Goal: Check status: Check status

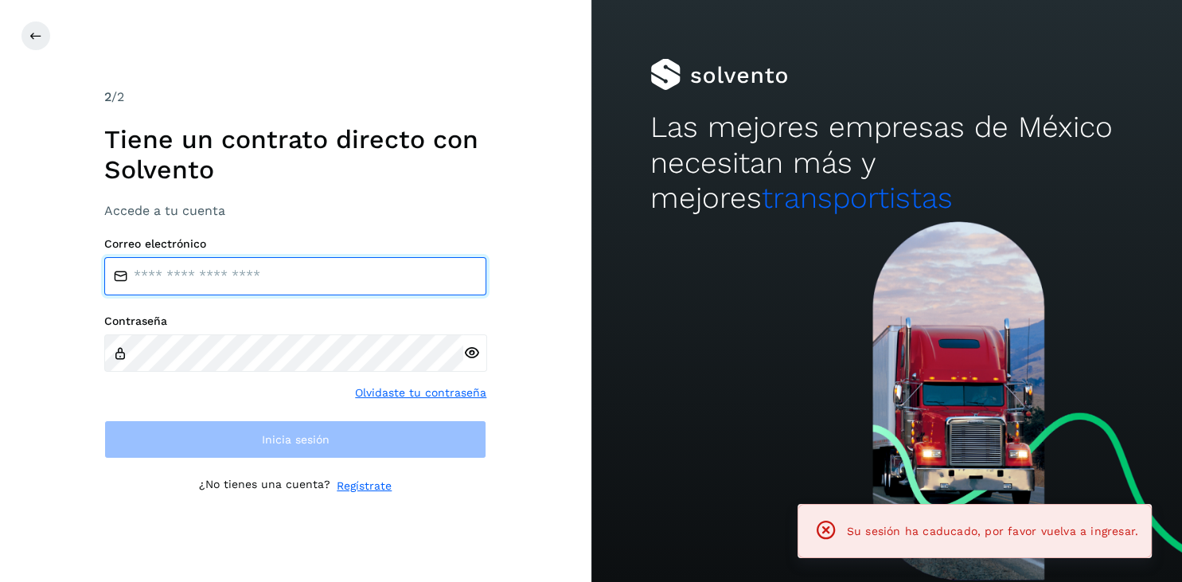
click at [189, 263] on input "email" at bounding box center [295, 276] width 382 height 38
paste input "**********"
type input "**********"
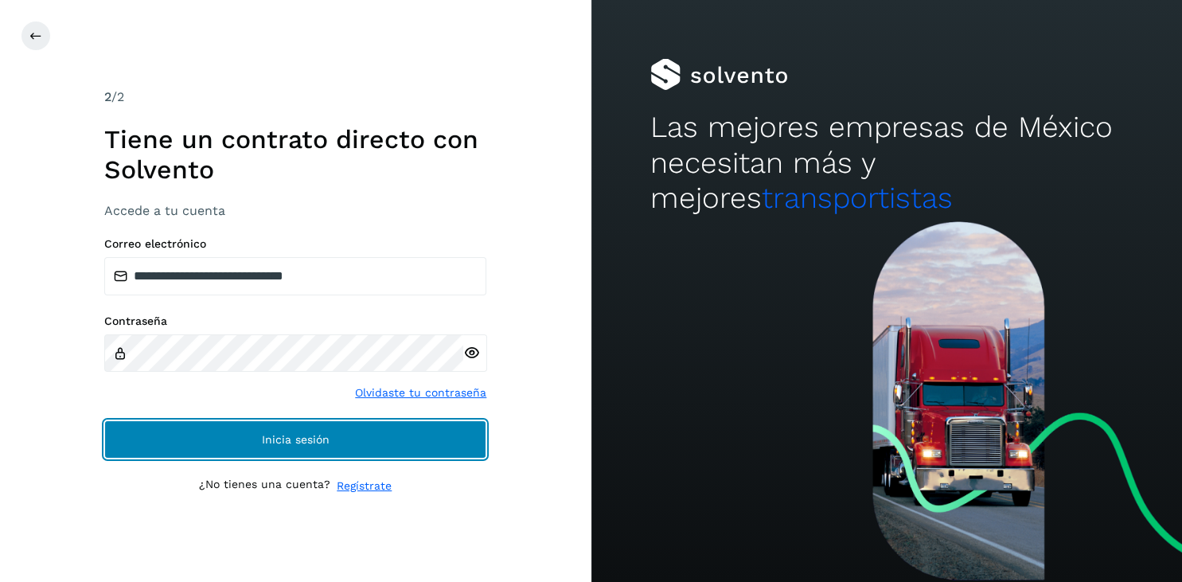
click at [288, 430] on button "Inicia sesión" at bounding box center [295, 439] width 382 height 38
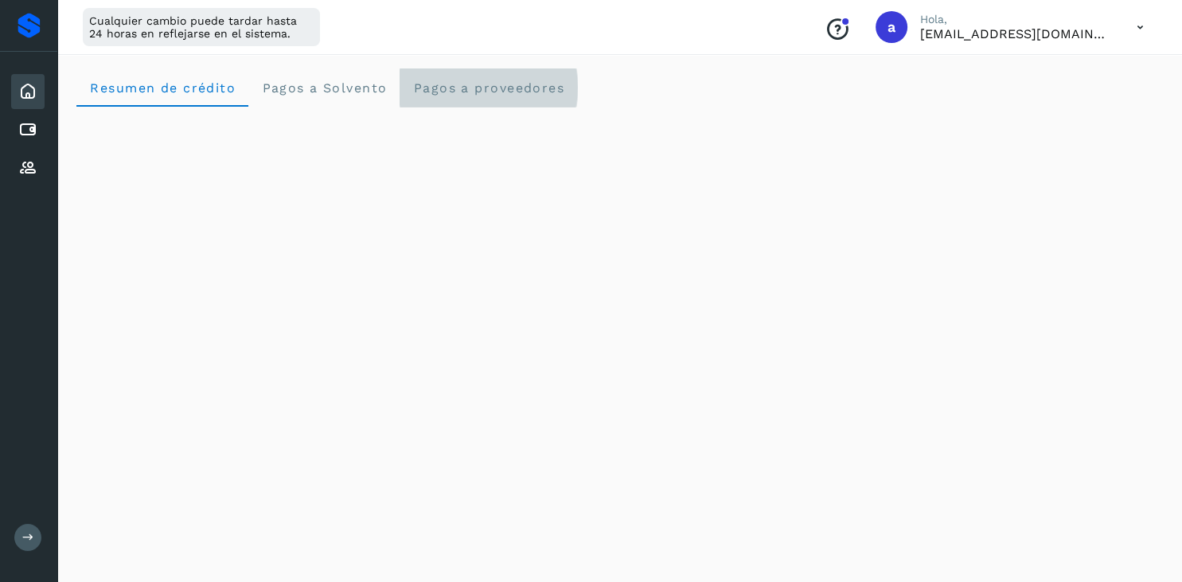
click at [451, 80] on span "Pagos a proveedores" at bounding box center [488, 87] width 152 height 15
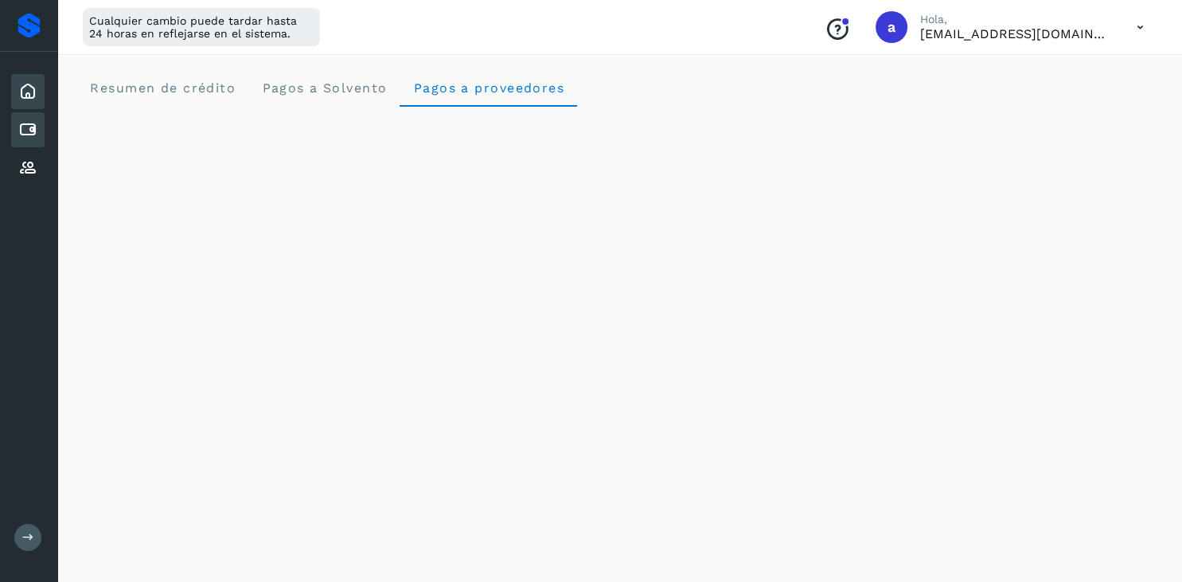
click at [33, 129] on icon at bounding box center [27, 129] width 19 height 19
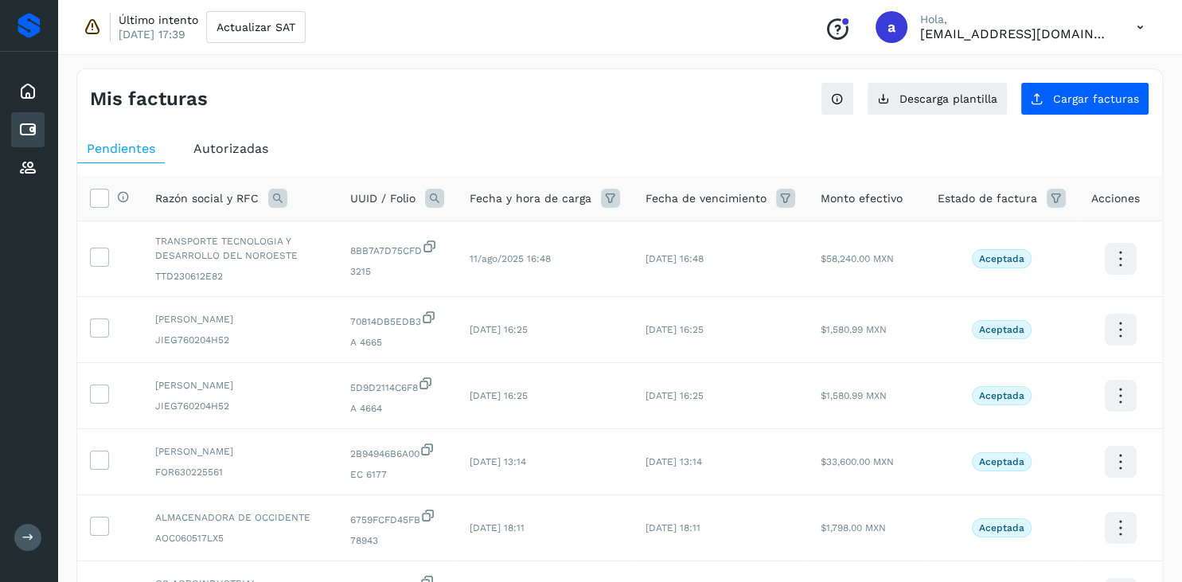
click at [439, 203] on icon at bounding box center [434, 198] width 19 height 19
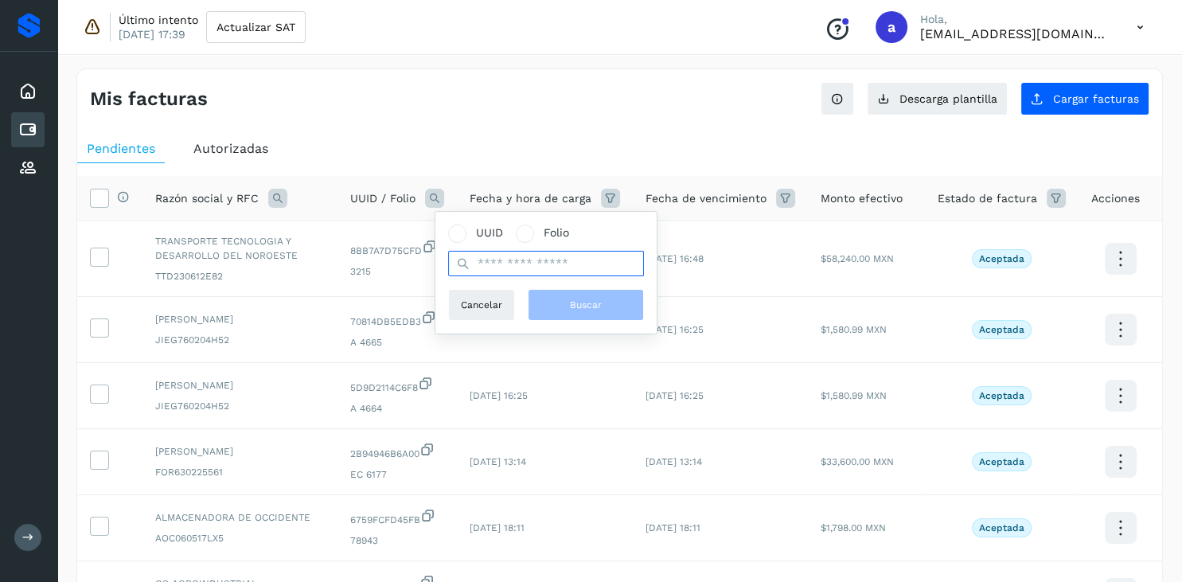
click at [490, 261] on input "text" at bounding box center [546, 263] width 196 height 25
paste input "**********"
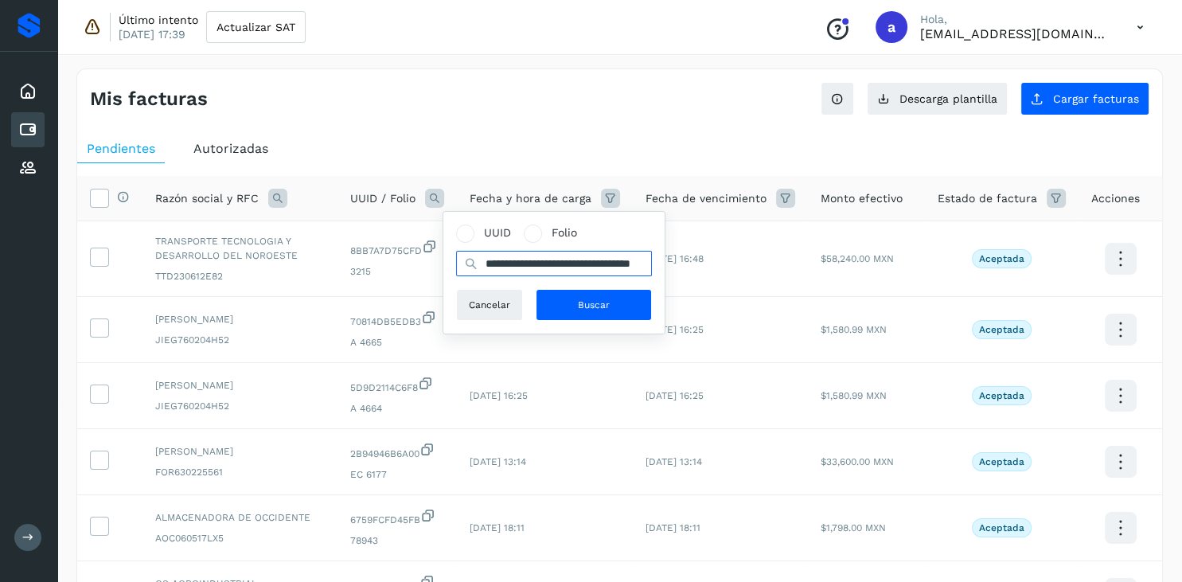
scroll to position [0, 74]
type input "**********"
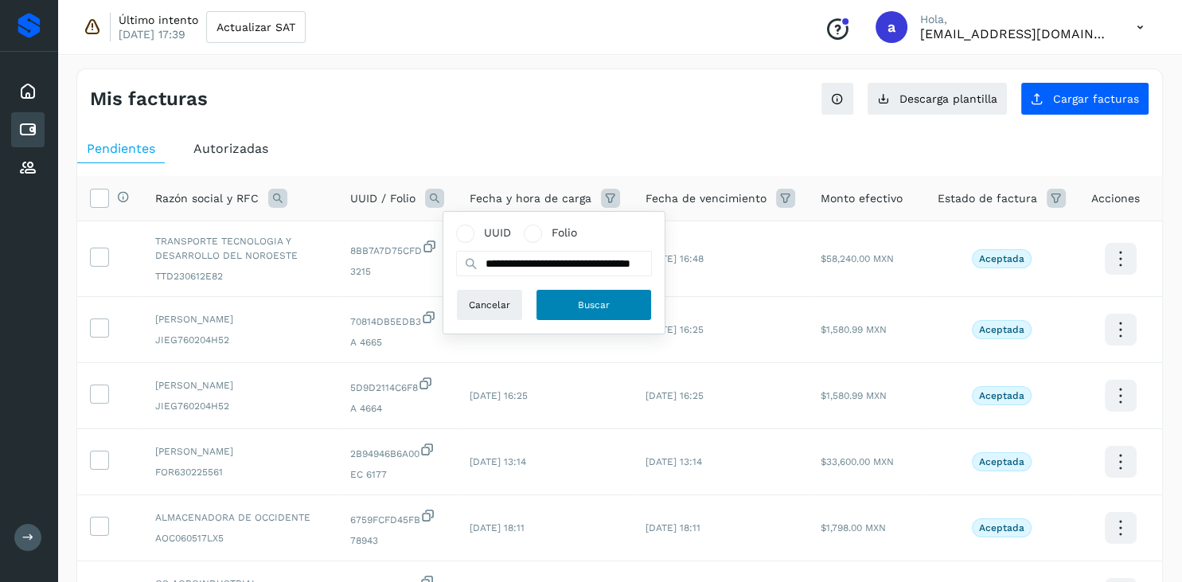
click at [587, 309] on span "Buscar" at bounding box center [594, 305] width 32 height 14
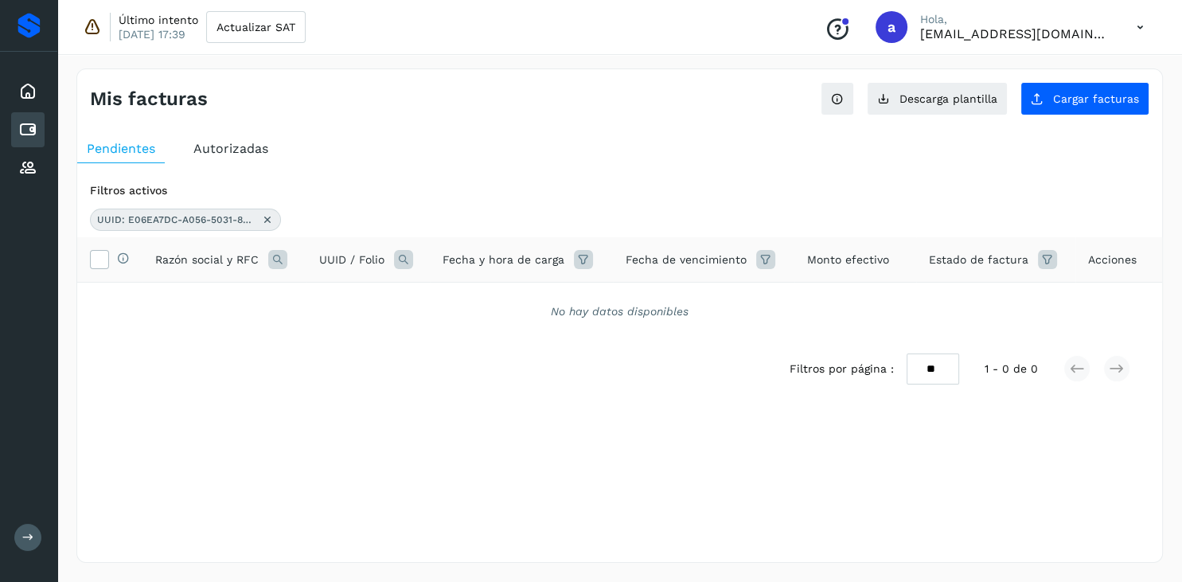
click at [264, 222] on icon at bounding box center [267, 219] width 13 height 13
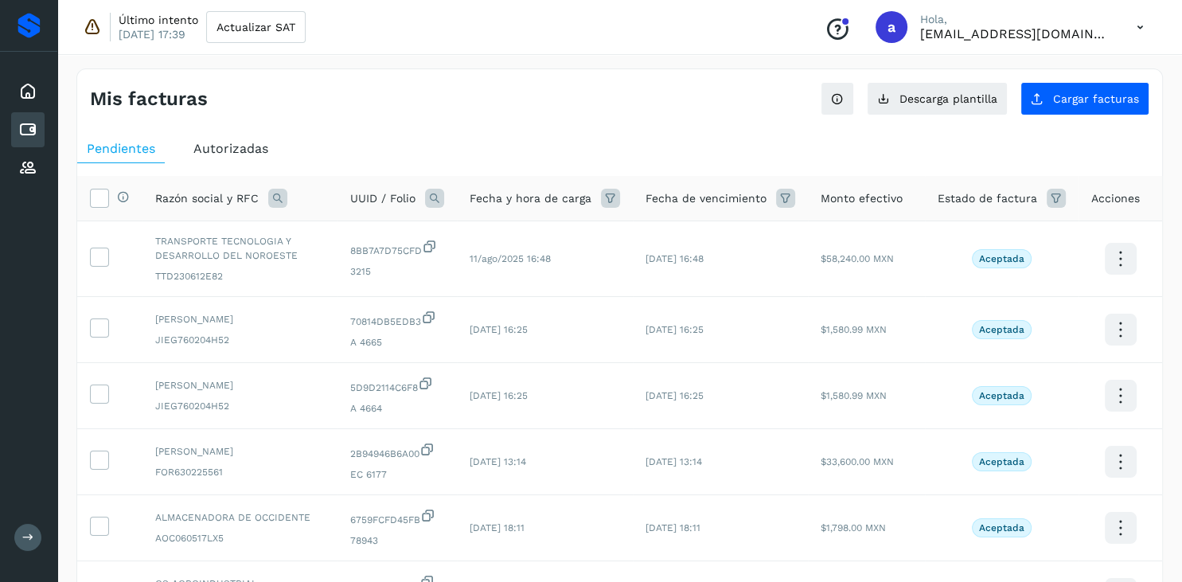
click at [236, 150] on span "Autorizadas" at bounding box center [230, 148] width 75 height 15
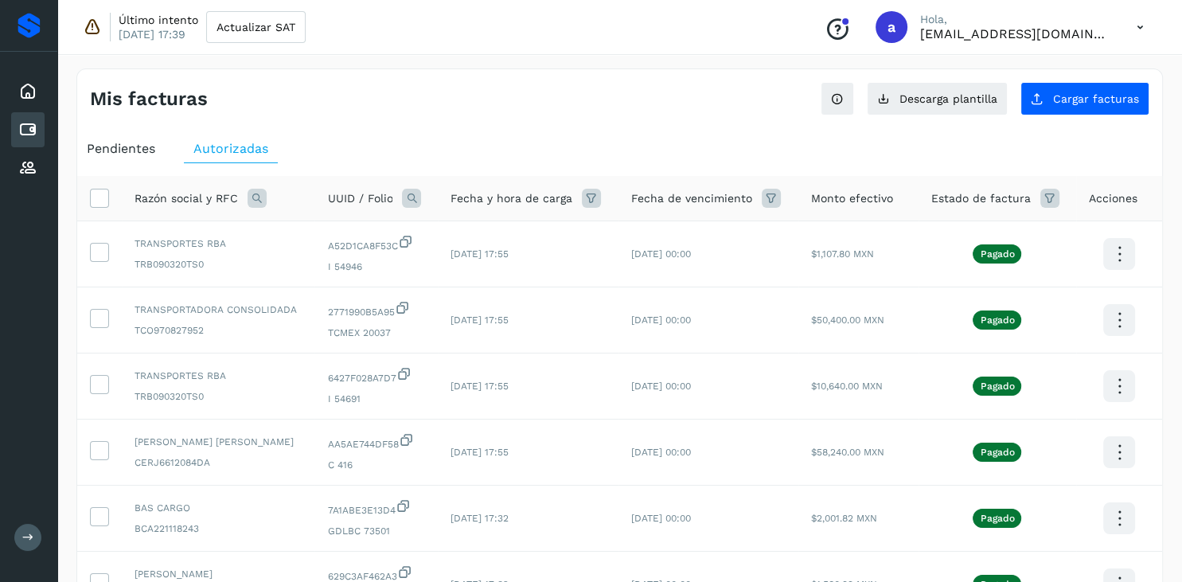
click at [421, 197] on icon at bounding box center [411, 198] width 19 height 19
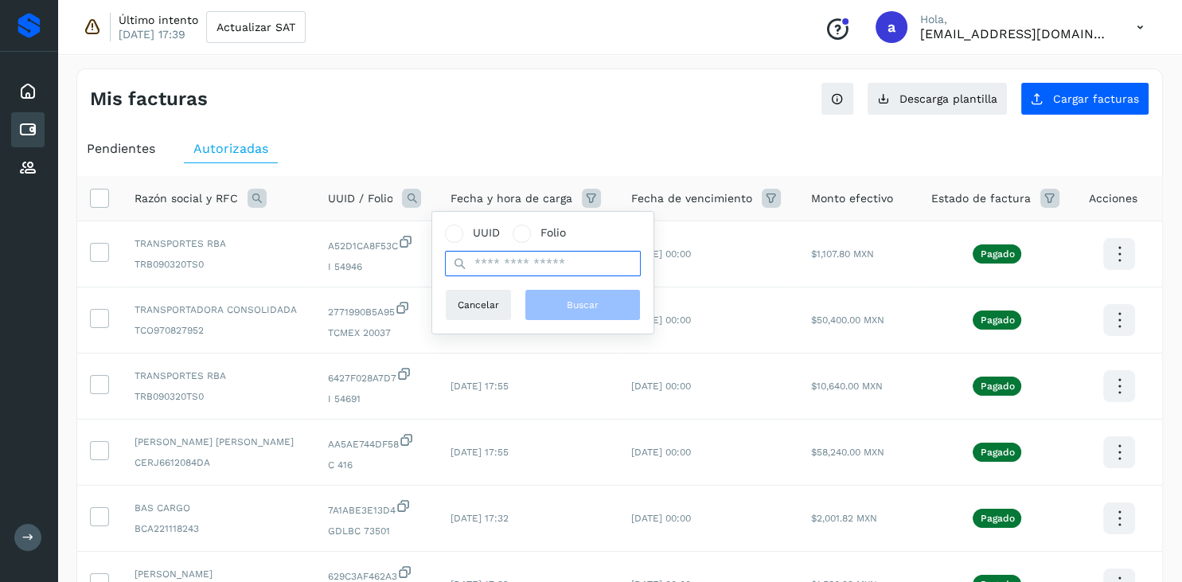
click at [505, 271] on input "text" at bounding box center [543, 263] width 196 height 25
paste input "**********"
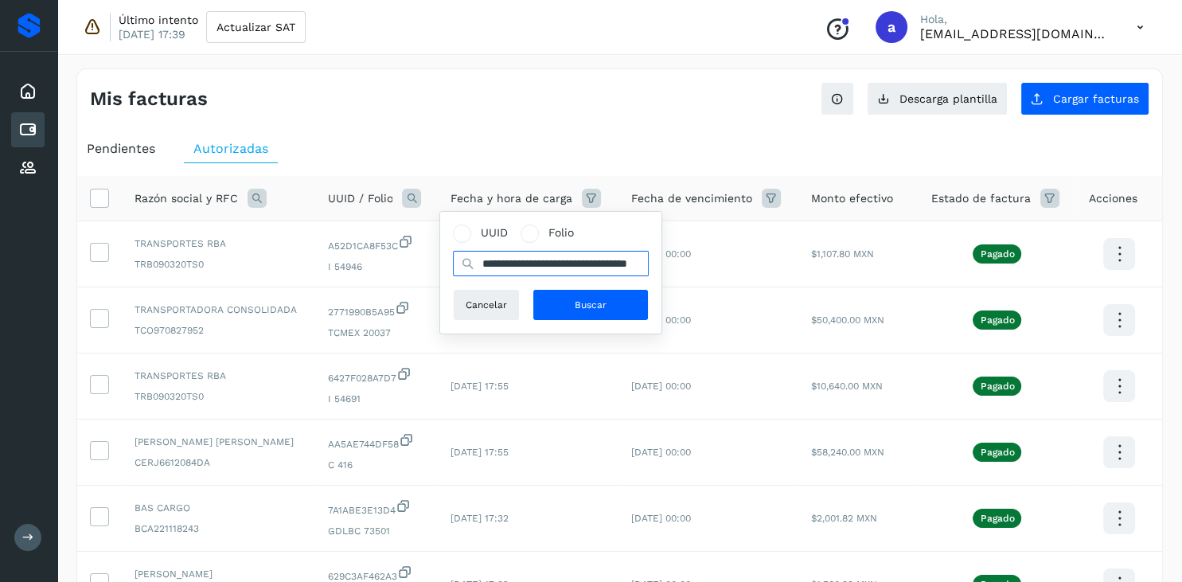
scroll to position [0, 74]
type input "**********"
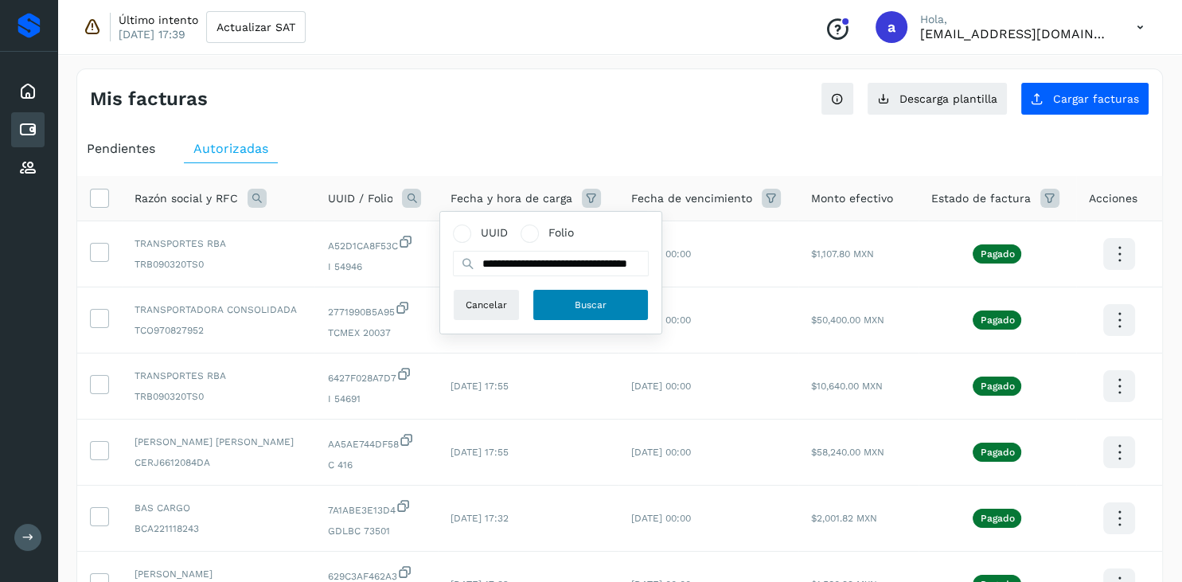
click at [587, 307] on span "Buscar" at bounding box center [591, 305] width 32 height 14
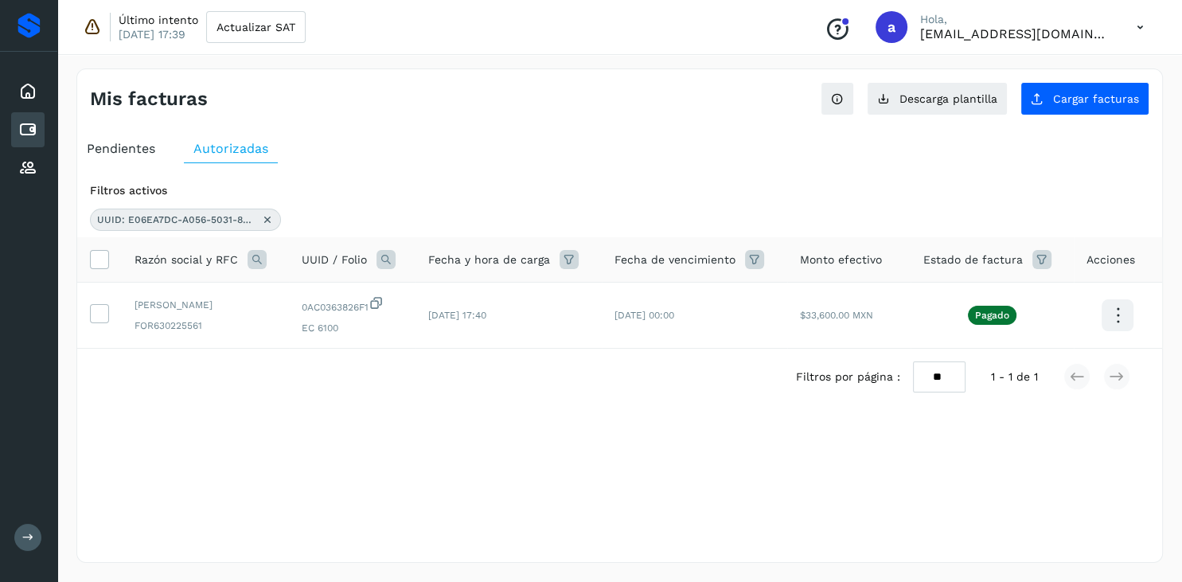
click at [267, 215] on icon at bounding box center [267, 219] width 13 height 13
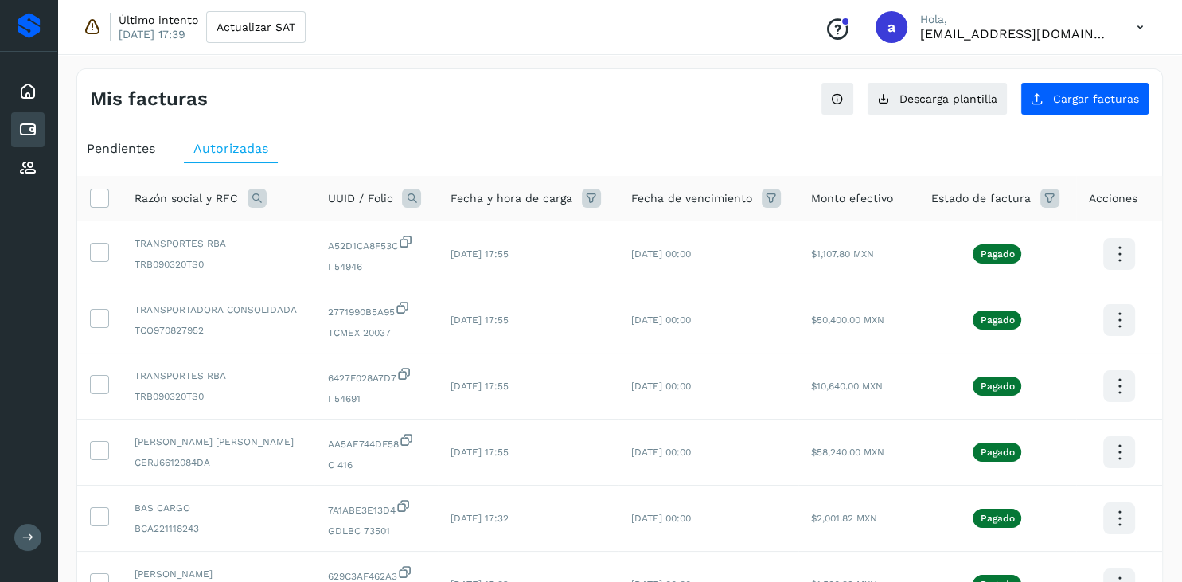
click at [781, 199] on icon at bounding box center [771, 198] width 19 height 19
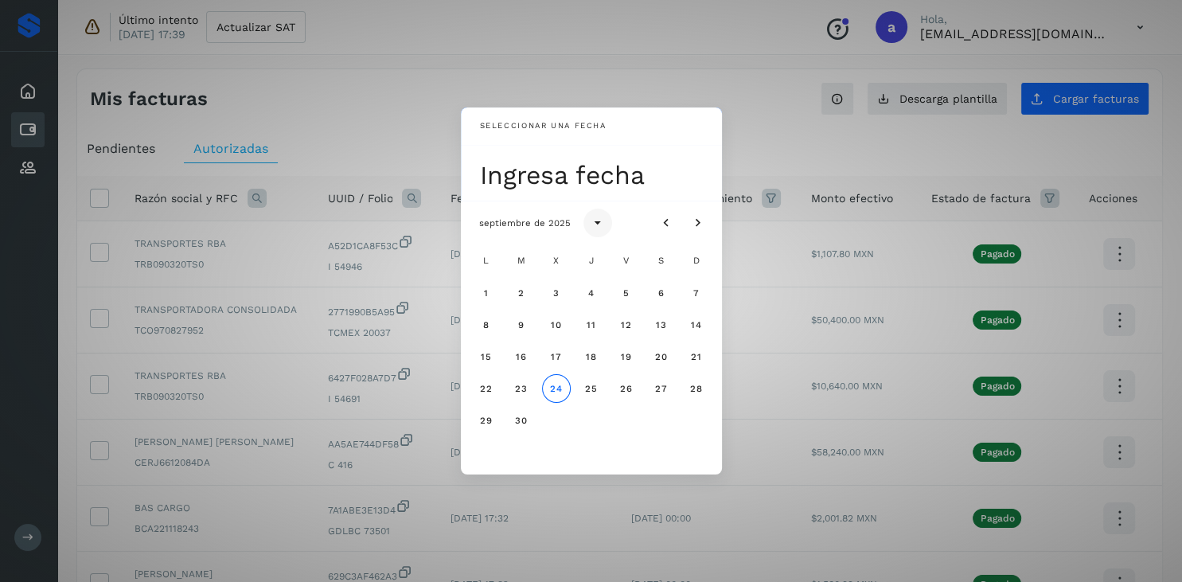
click at [601, 222] on icon "Seleccionar año" at bounding box center [598, 223] width 16 height 16
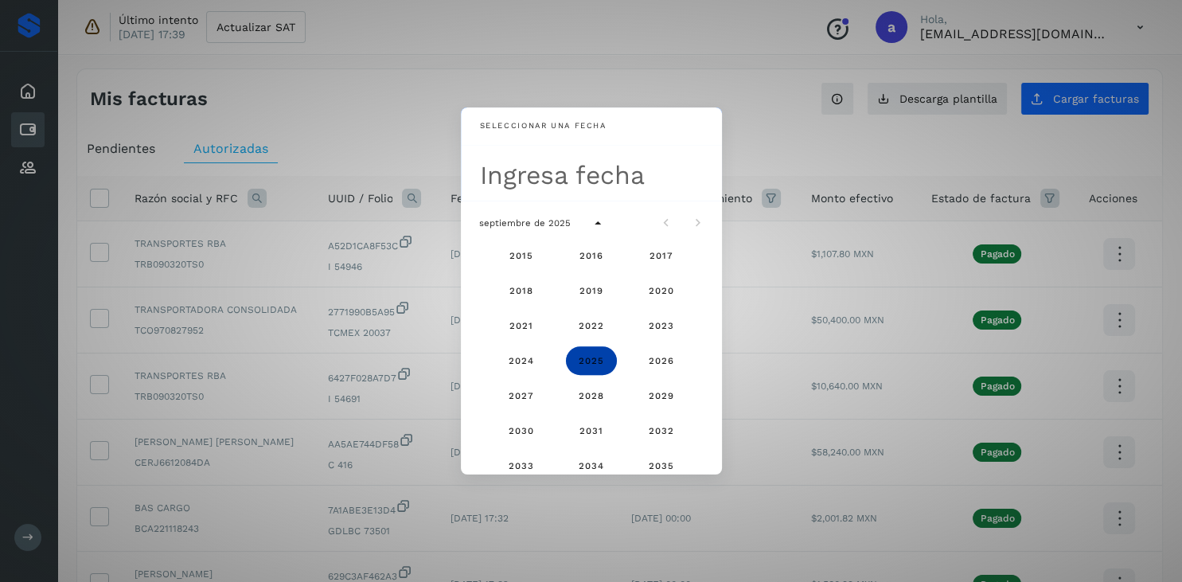
click at [589, 356] on span "2025" at bounding box center [591, 360] width 26 height 11
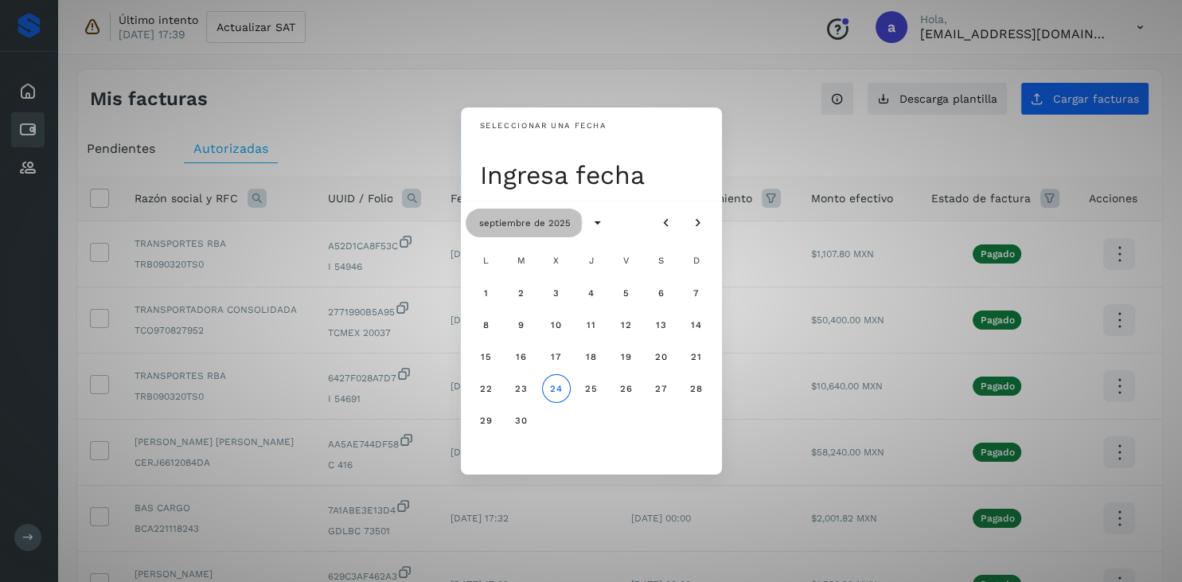
click at [546, 224] on span "septiembre de 2025" at bounding box center [524, 222] width 92 height 11
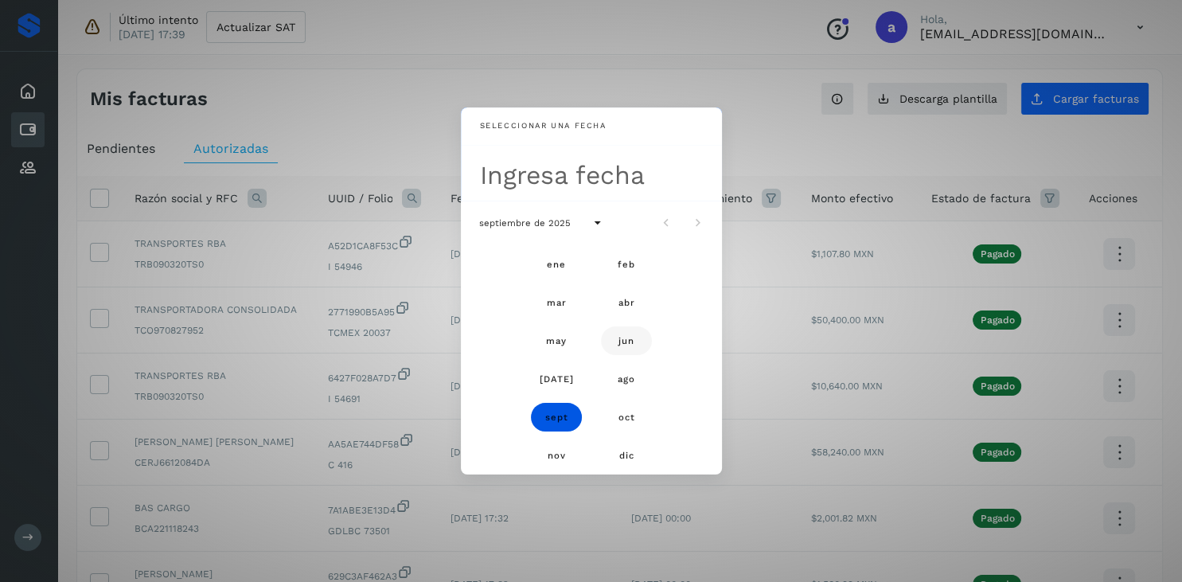
click at [621, 345] on button "jun" at bounding box center [626, 340] width 51 height 29
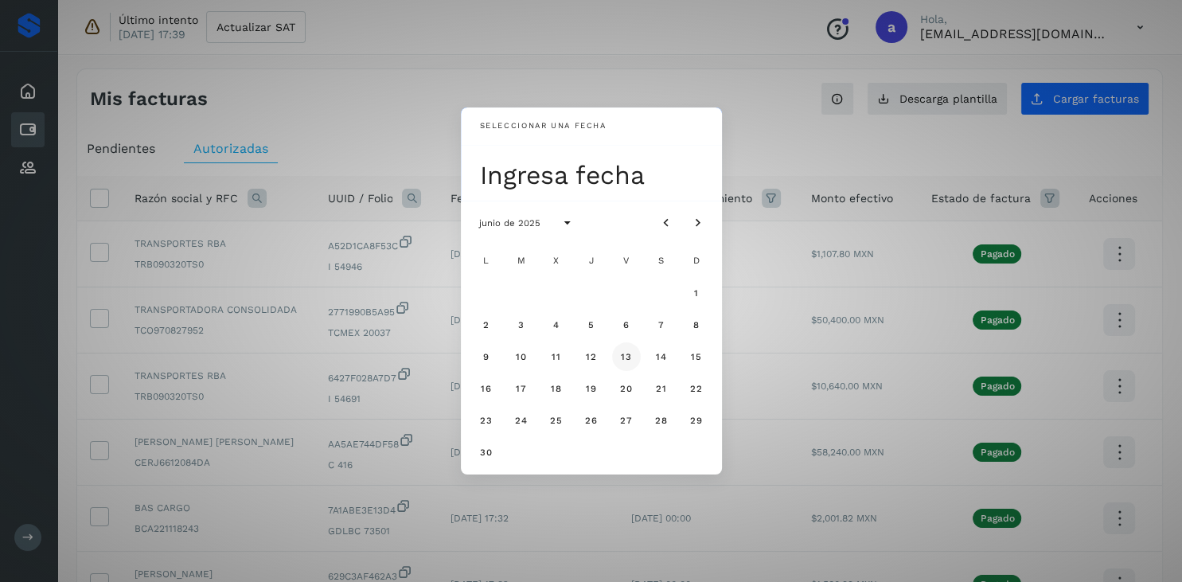
click at [626, 361] on span "13" at bounding box center [626, 356] width 12 height 11
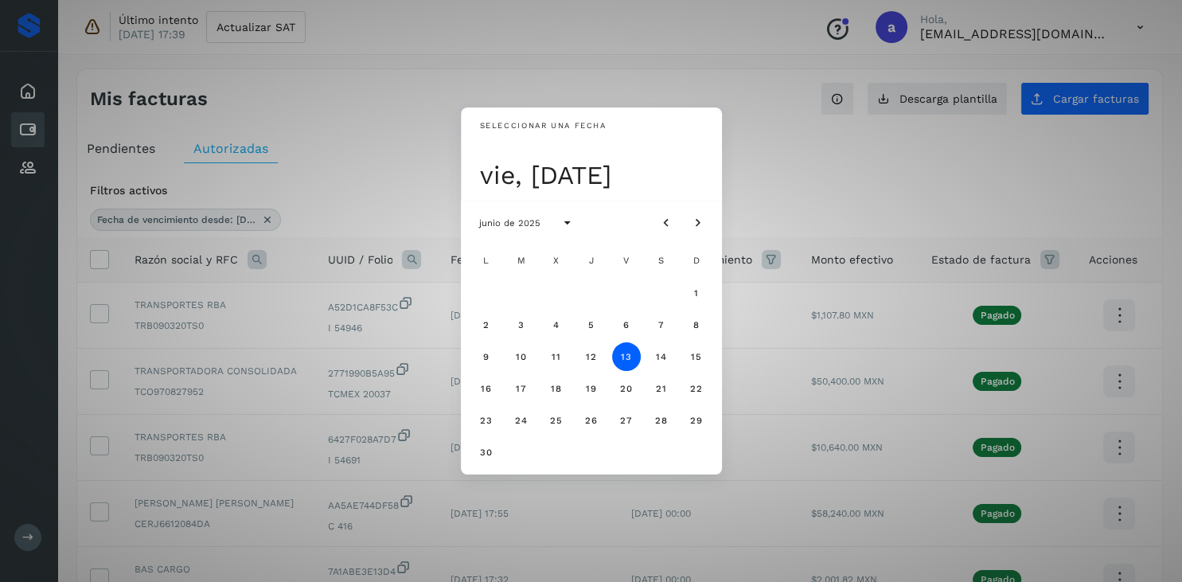
click at [763, 189] on div "Seleccionar una fecha vie, [DATE] junio de 2025 L M X J V S D 1 2 3 4 5 6 7 8 9…" at bounding box center [591, 291] width 1182 height 582
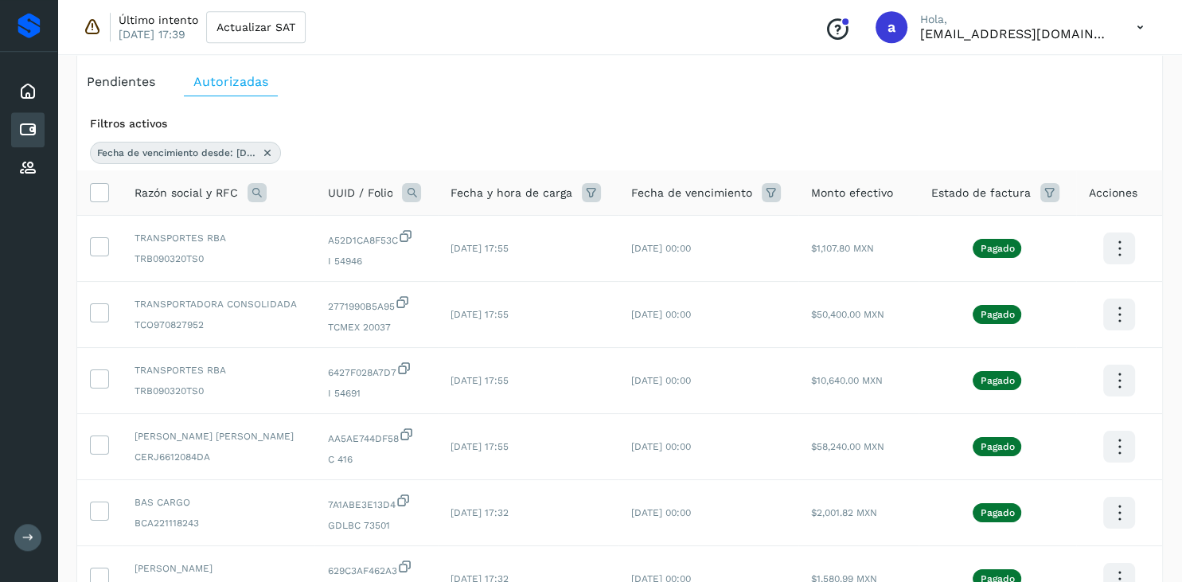
scroll to position [68, 0]
click at [781, 196] on icon at bounding box center [771, 191] width 19 height 19
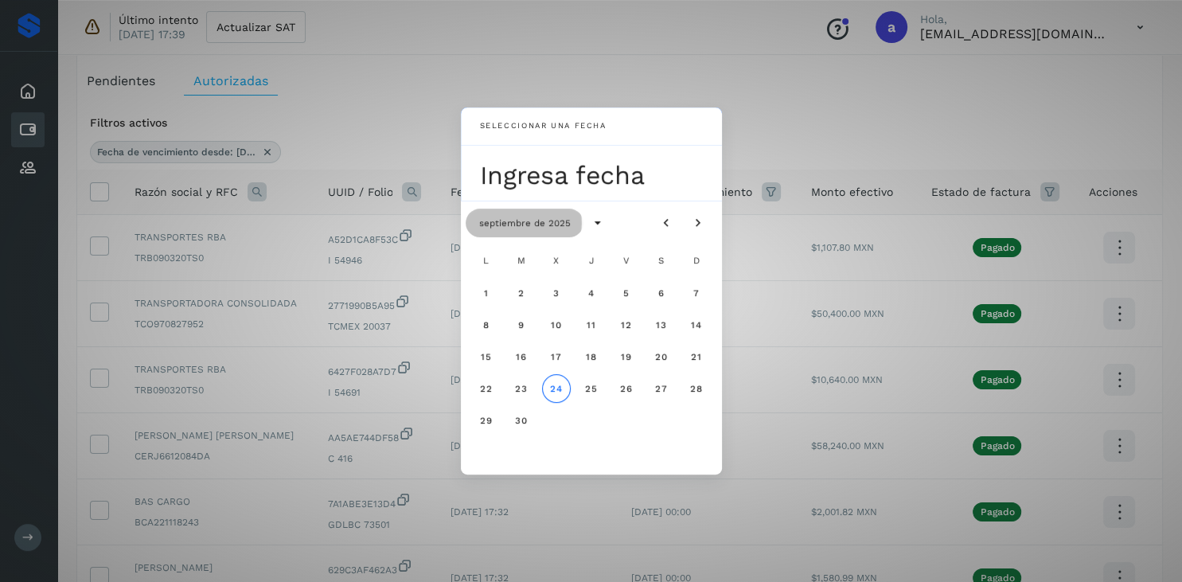
click at [559, 228] on span "septiembre de 2025" at bounding box center [524, 222] width 92 height 11
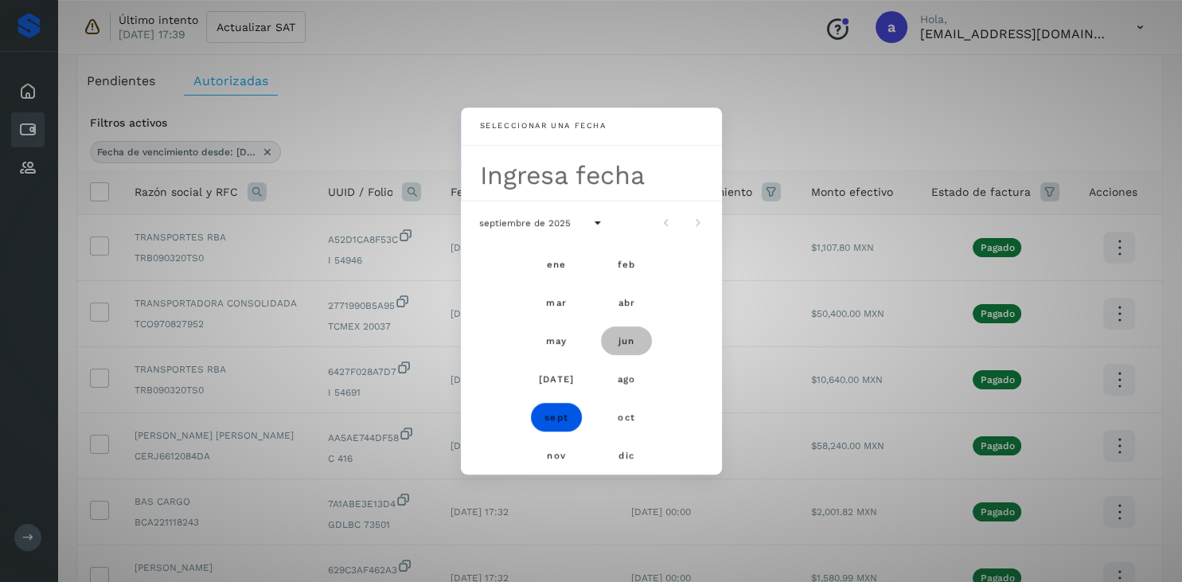
click at [626, 346] on button "jun" at bounding box center [626, 340] width 51 height 29
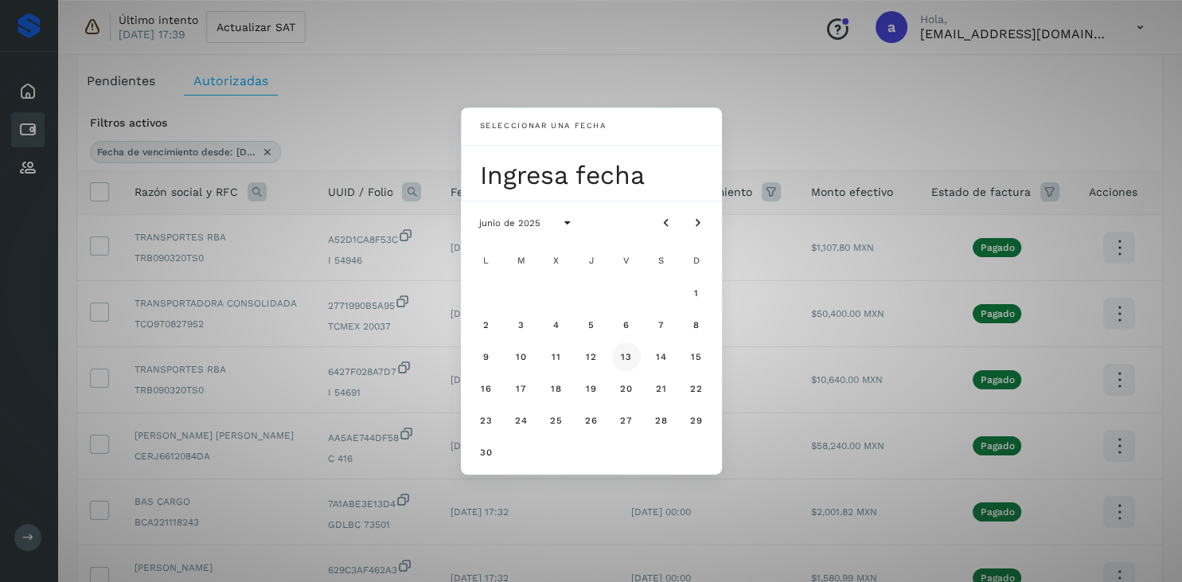
click at [630, 360] on span "13" at bounding box center [626, 356] width 12 height 11
click at [783, 84] on div "Seleccionar una fecha vie, [DATE] junio de 2025 L M X J V S D 1 2 3 4 5 6 7 8 9…" at bounding box center [591, 291] width 1182 height 582
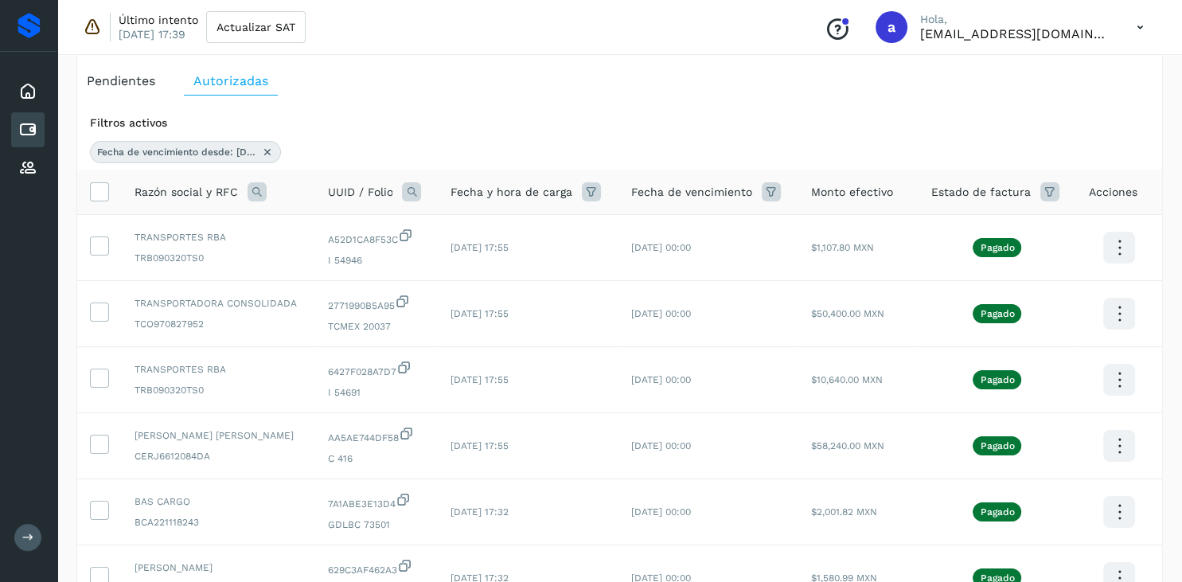
click at [268, 150] on icon at bounding box center [267, 152] width 13 height 13
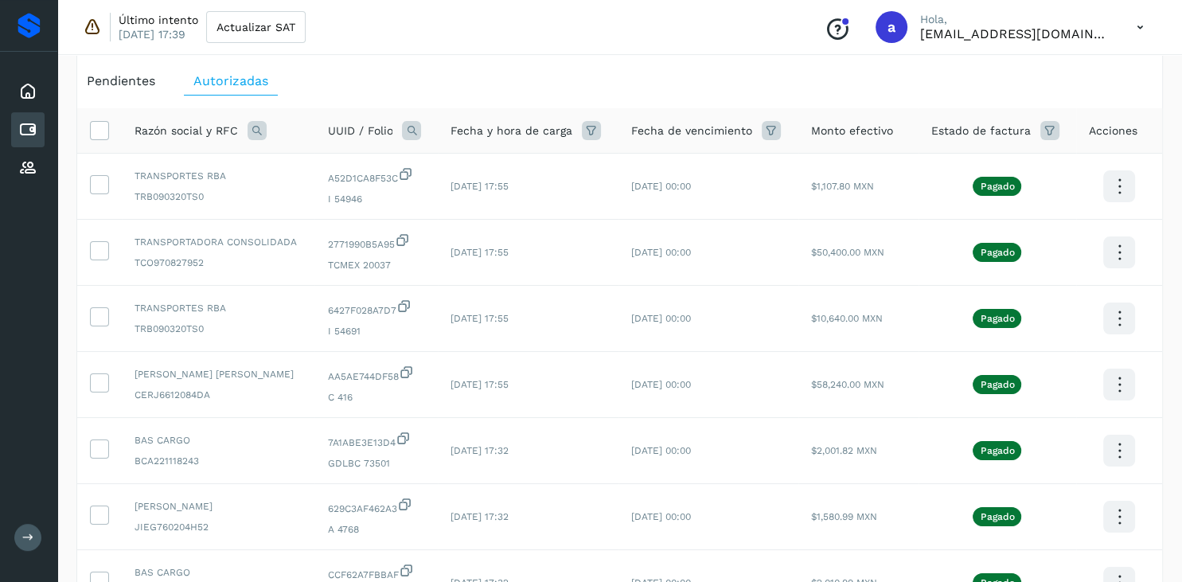
click at [781, 131] on icon at bounding box center [771, 130] width 19 height 19
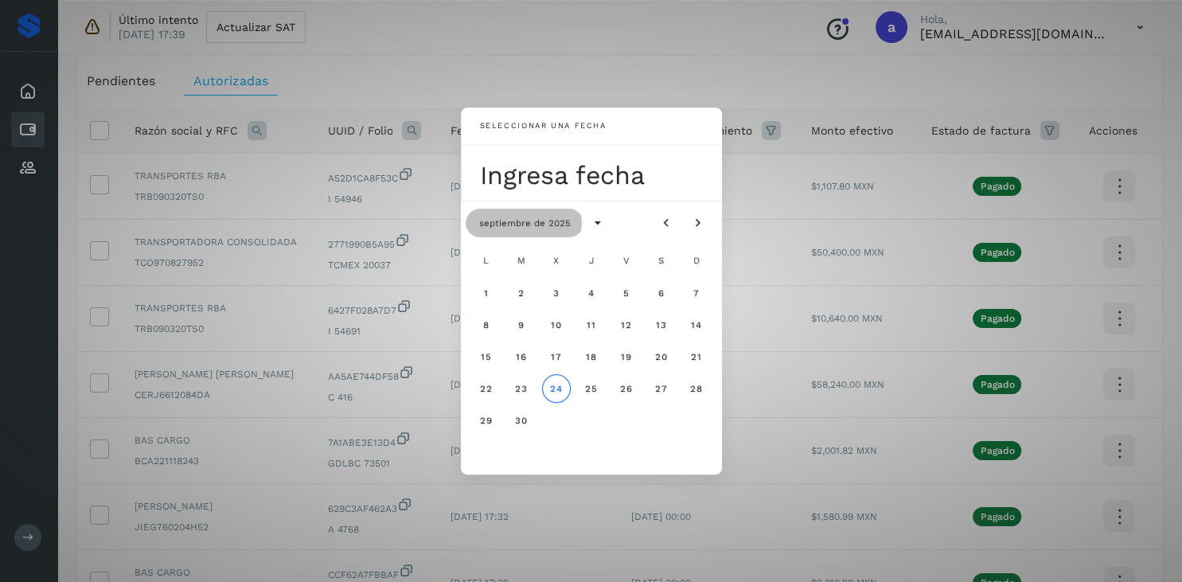
click at [548, 219] on span "septiembre de 2025" at bounding box center [524, 222] width 92 height 11
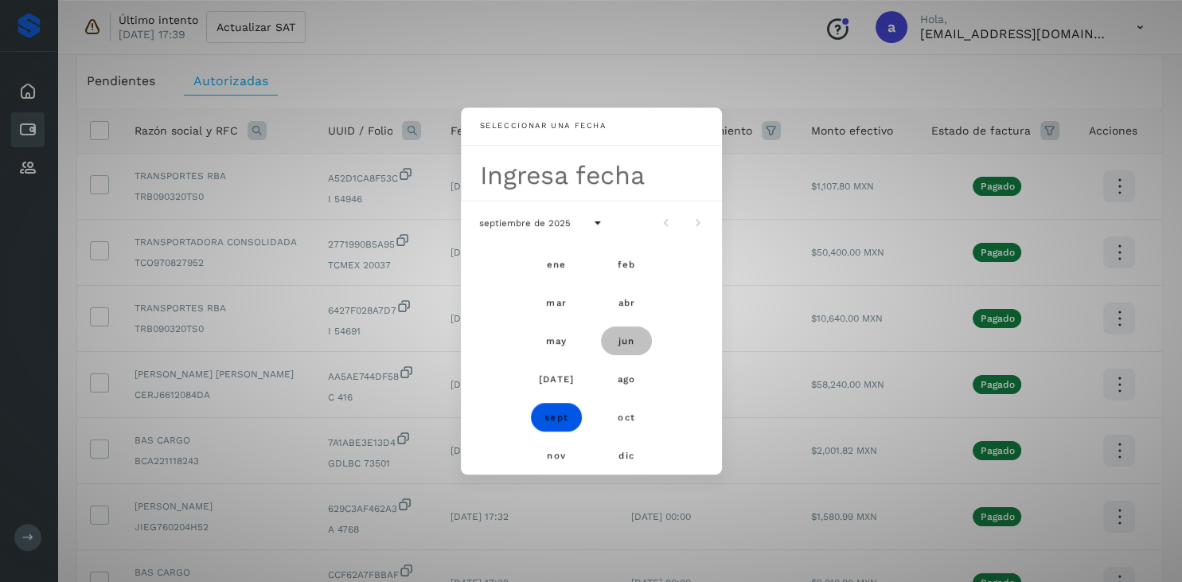
click at [613, 338] on button "jun" at bounding box center [626, 340] width 51 height 29
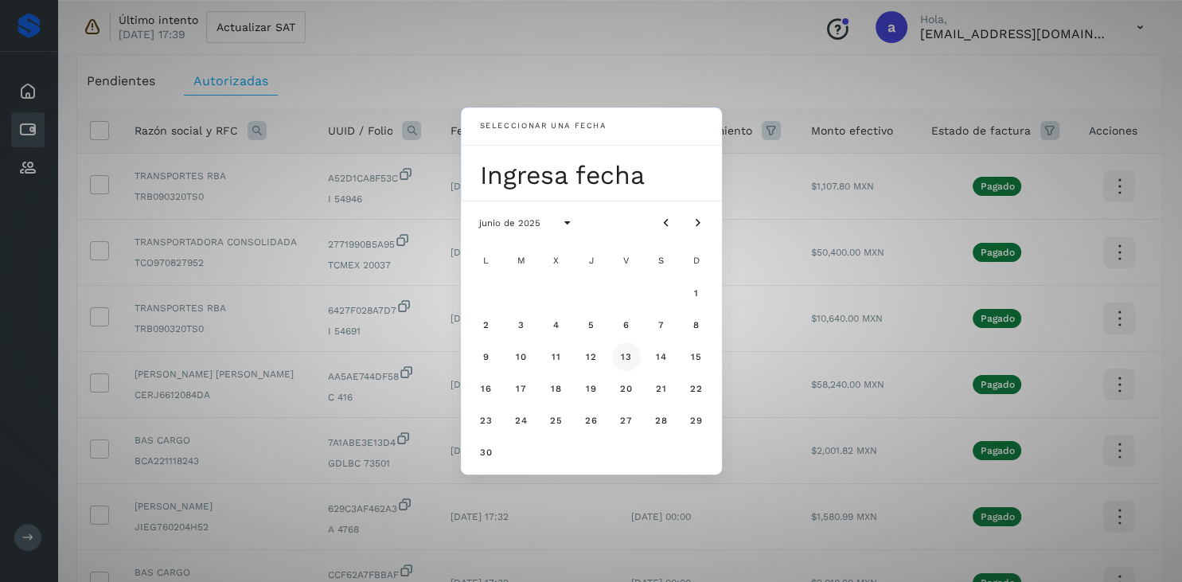
click at [623, 355] on span "13" at bounding box center [626, 356] width 12 height 11
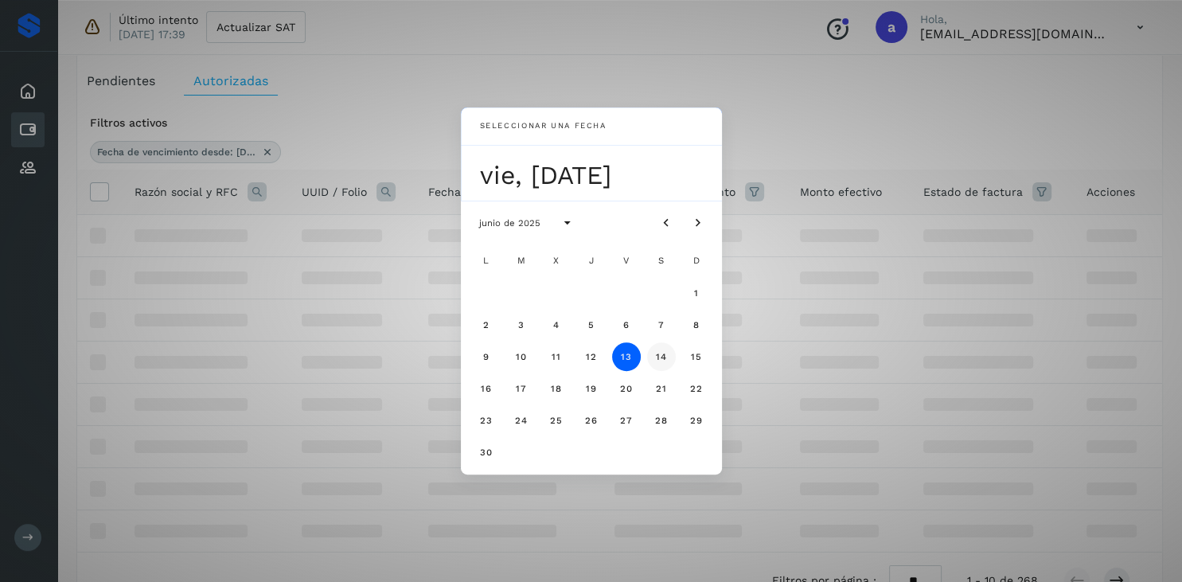
click at [658, 358] on span "14" at bounding box center [661, 356] width 12 height 11
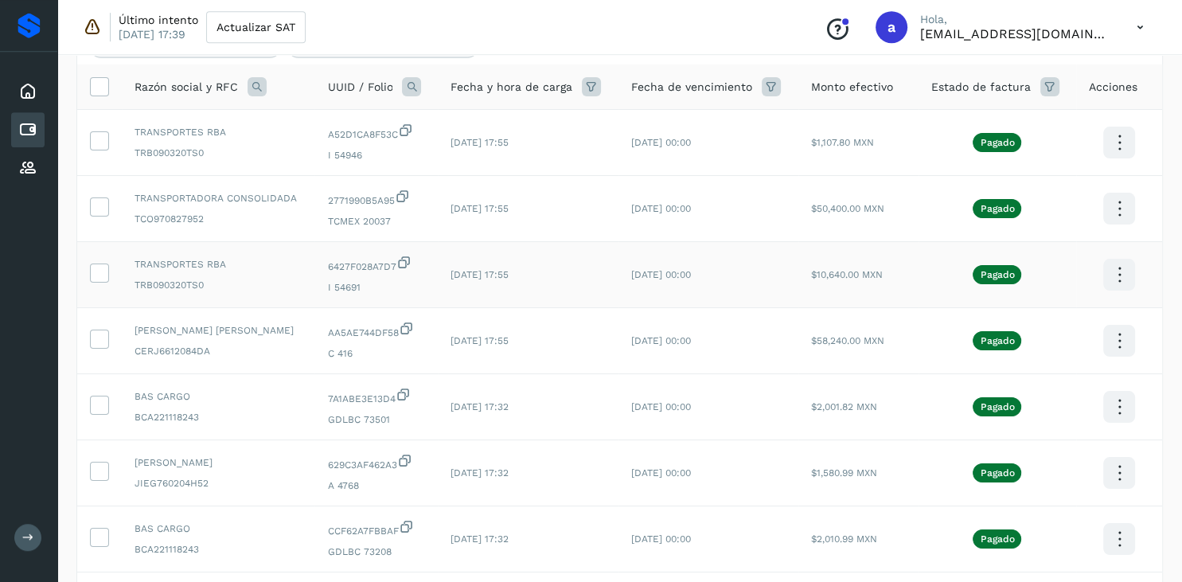
scroll to position [0, 0]
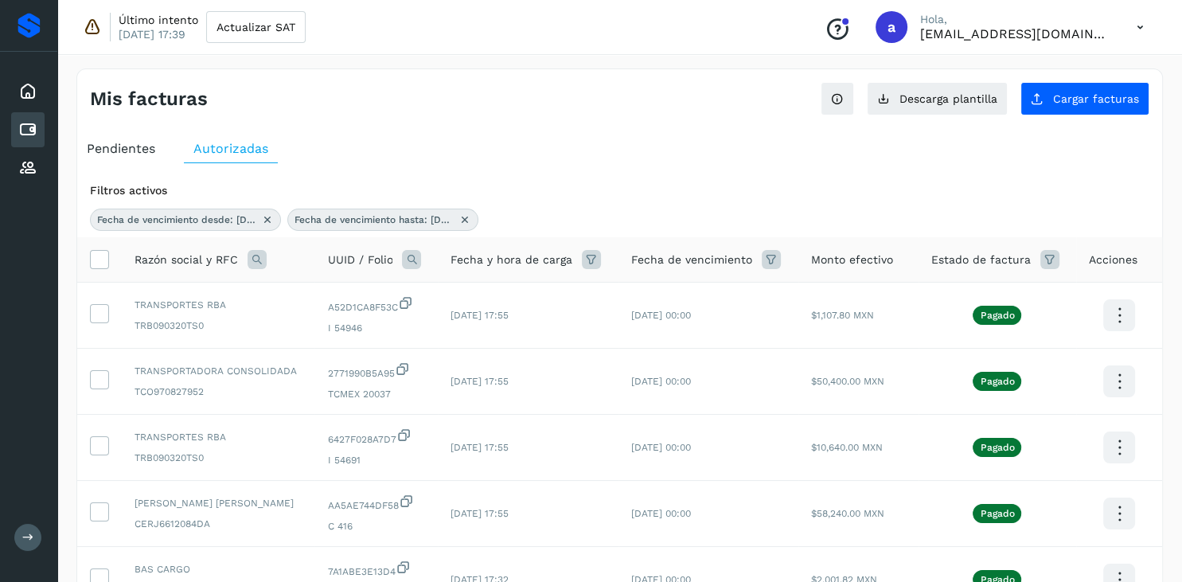
click at [781, 260] on icon at bounding box center [771, 259] width 19 height 19
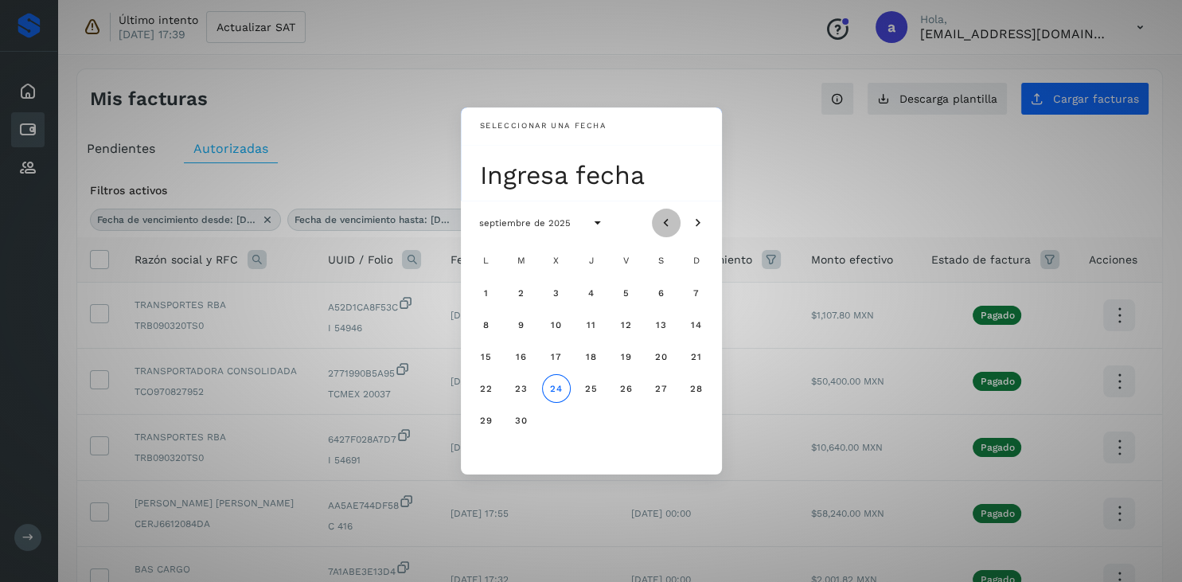
click at [674, 219] on button "Mes anterior" at bounding box center [666, 223] width 29 height 29
click at [626, 359] on span "13" at bounding box center [626, 356] width 12 height 11
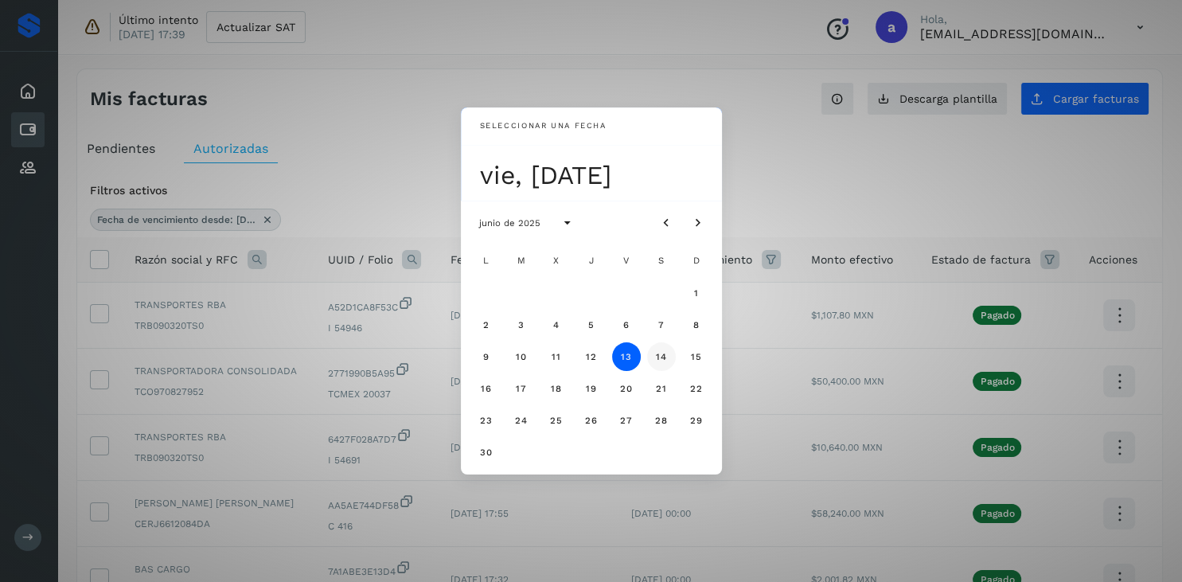
click at [658, 358] on span "14" at bounding box center [661, 356] width 12 height 11
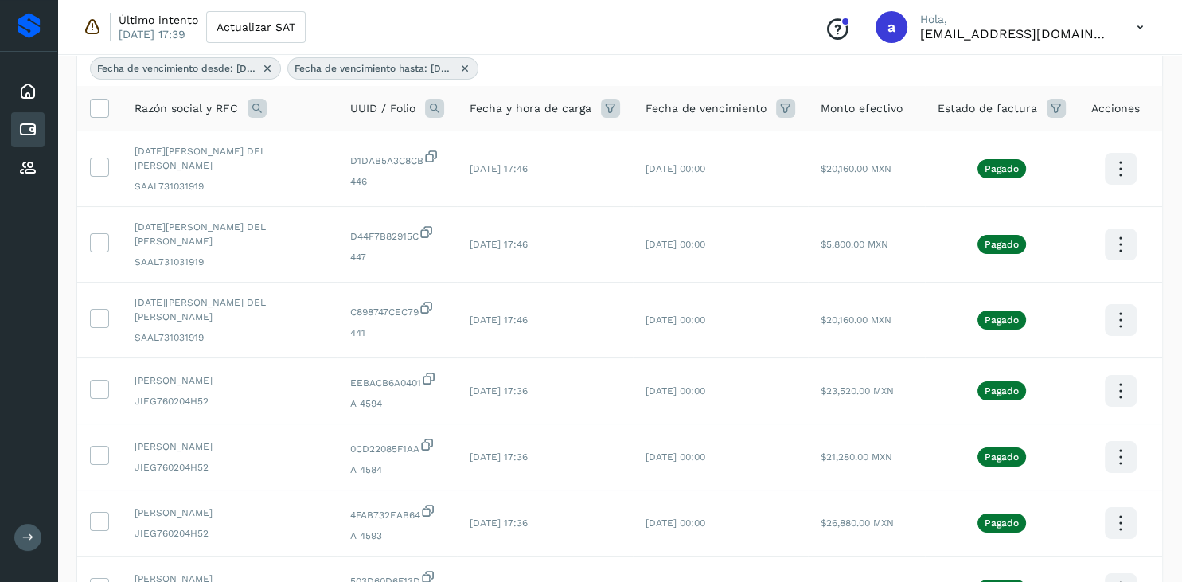
scroll to position [153, 0]
click at [786, 100] on icon at bounding box center [785, 106] width 19 height 19
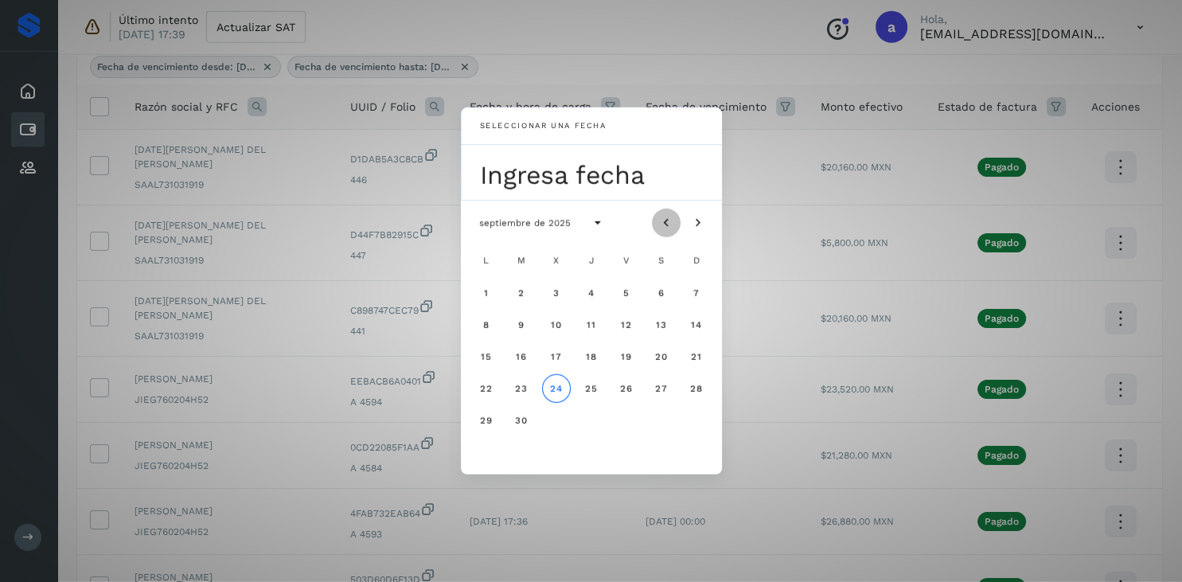
click at [665, 224] on icon "Mes anterior" at bounding box center [666, 223] width 16 height 16
click at [581, 357] on button "12" at bounding box center [591, 356] width 29 height 29
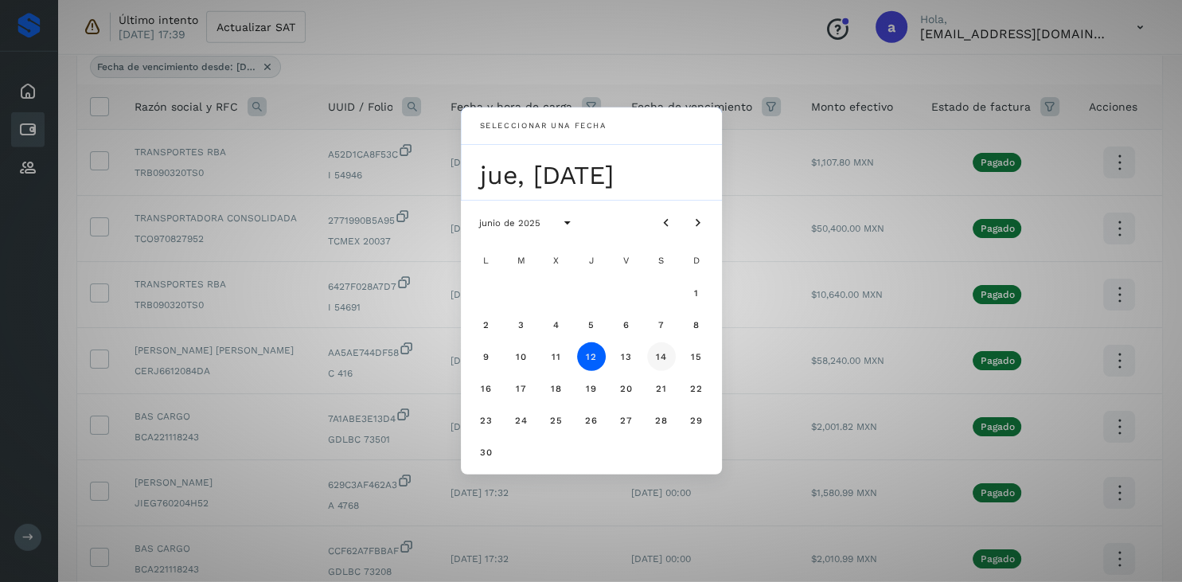
click at [666, 361] on span "14" at bounding box center [661, 356] width 12 height 11
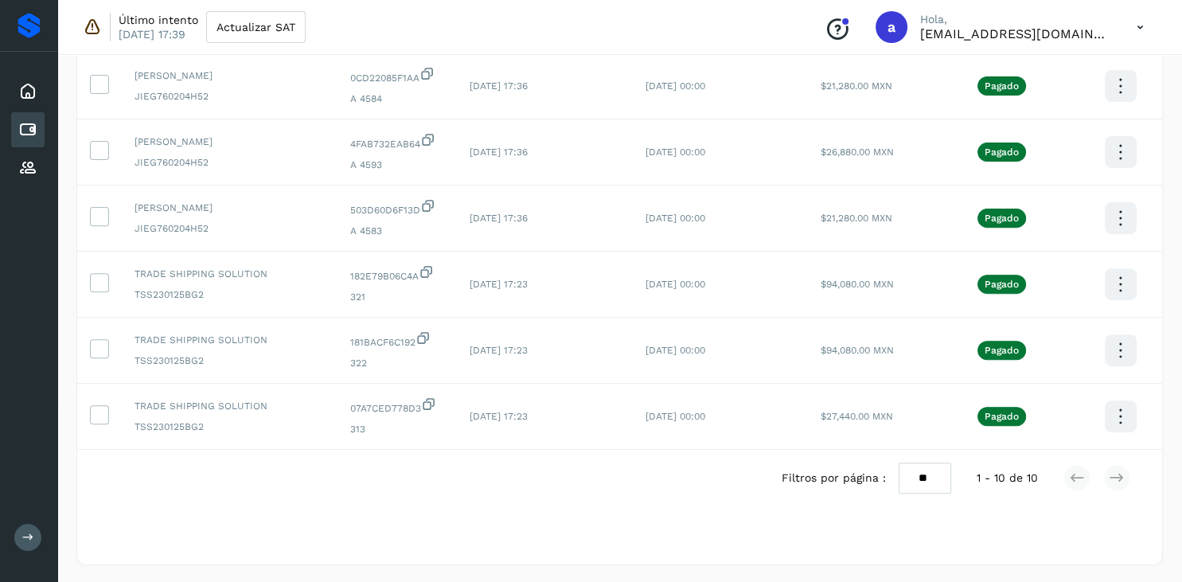
scroll to position [0, 0]
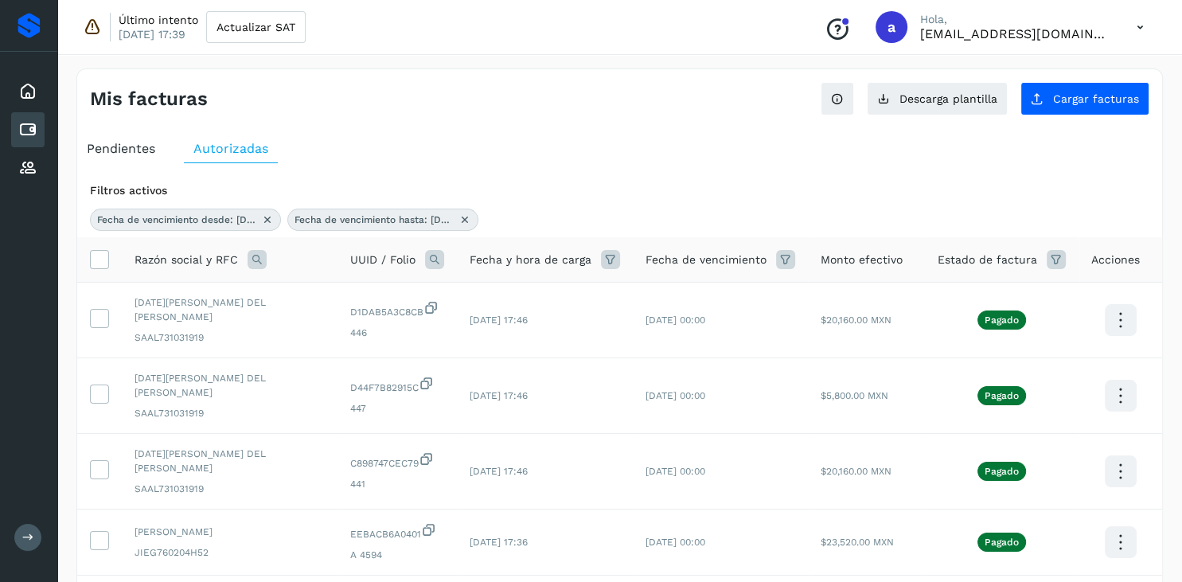
click at [780, 256] on icon at bounding box center [785, 259] width 19 height 19
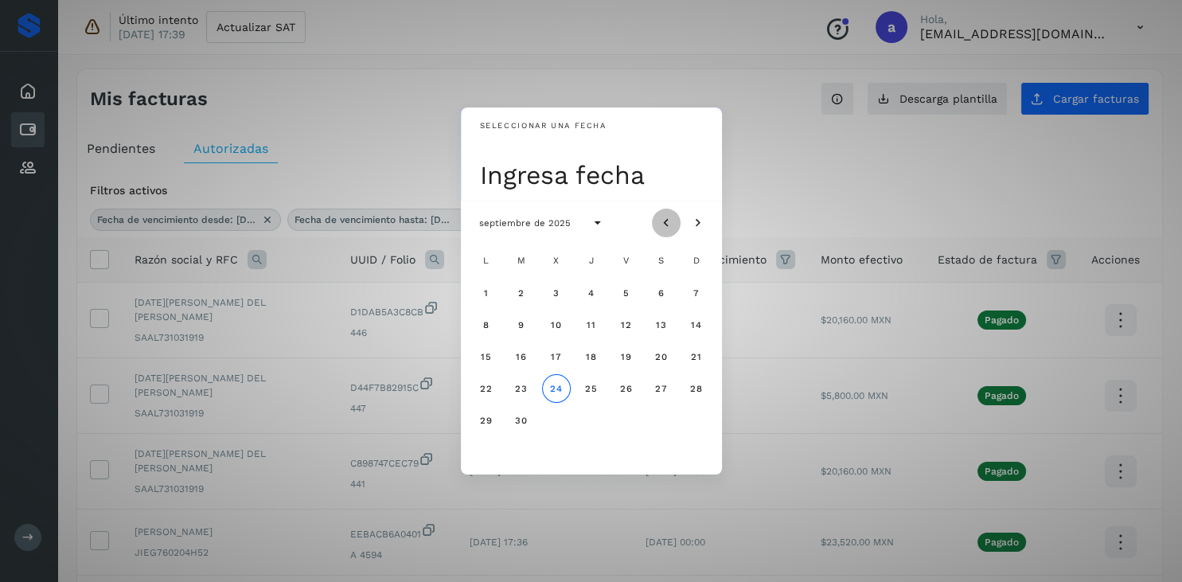
click at [665, 215] on button "Mes anterior" at bounding box center [666, 223] width 29 height 29
click at [553, 356] on span "11" at bounding box center [556, 356] width 10 height 11
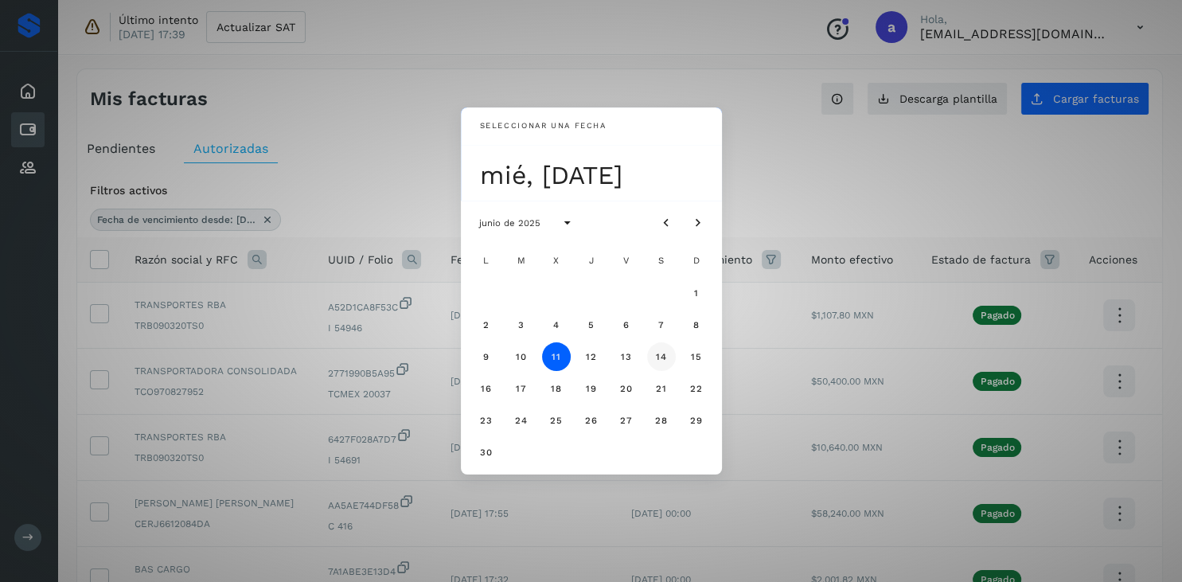
click at [658, 356] on span "14" at bounding box center [661, 356] width 12 height 11
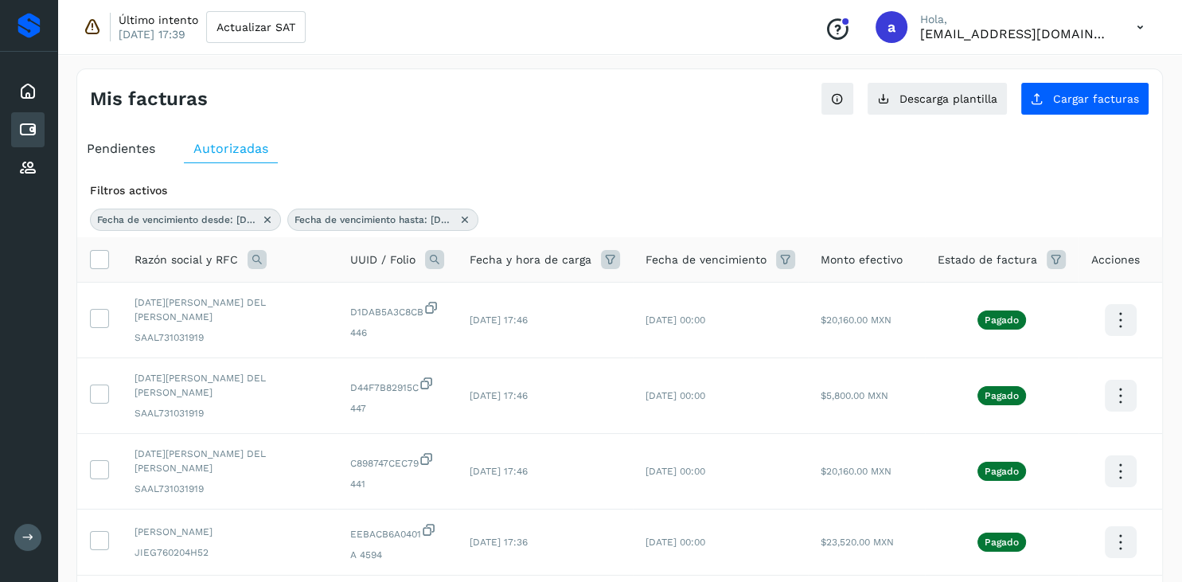
click at [788, 254] on icon at bounding box center [785, 259] width 19 height 19
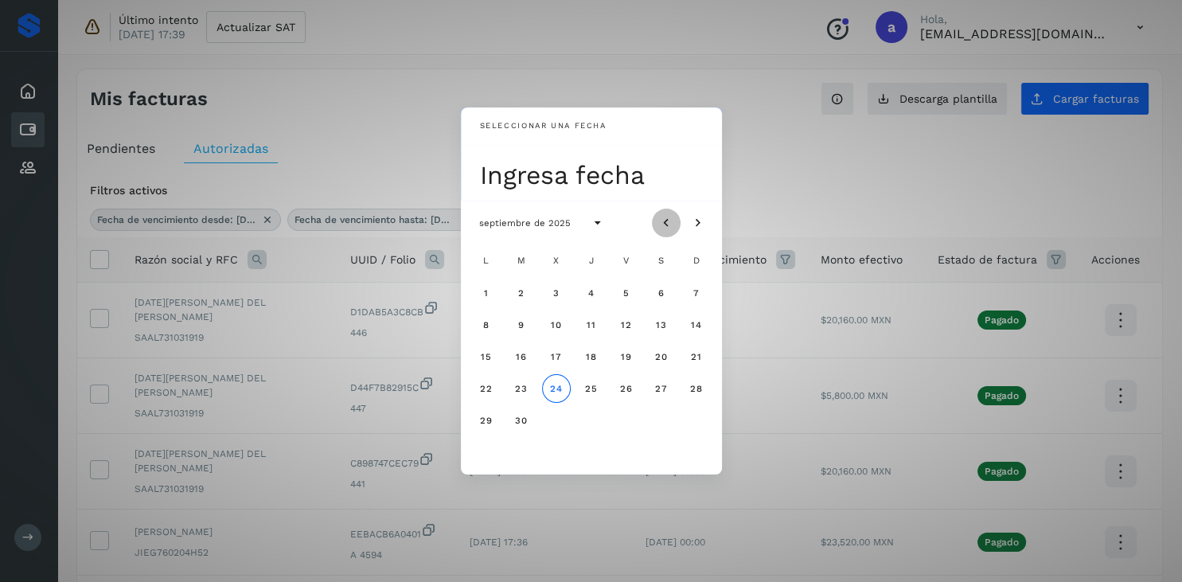
click at [662, 217] on icon "Mes anterior" at bounding box center [666, 223] width 16 height 16
click at [518, 350] on button "10" at bounding box center [521, 356] width 29 height 29
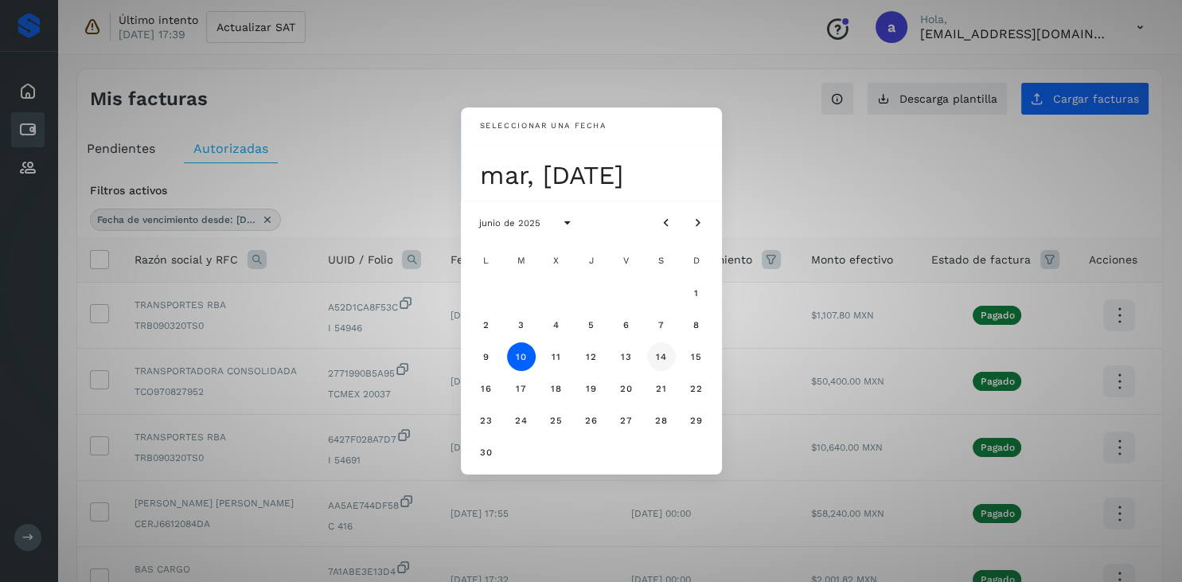
click at [668, 352] on button "14" at bounding box center [661, 356] width 29 height 29
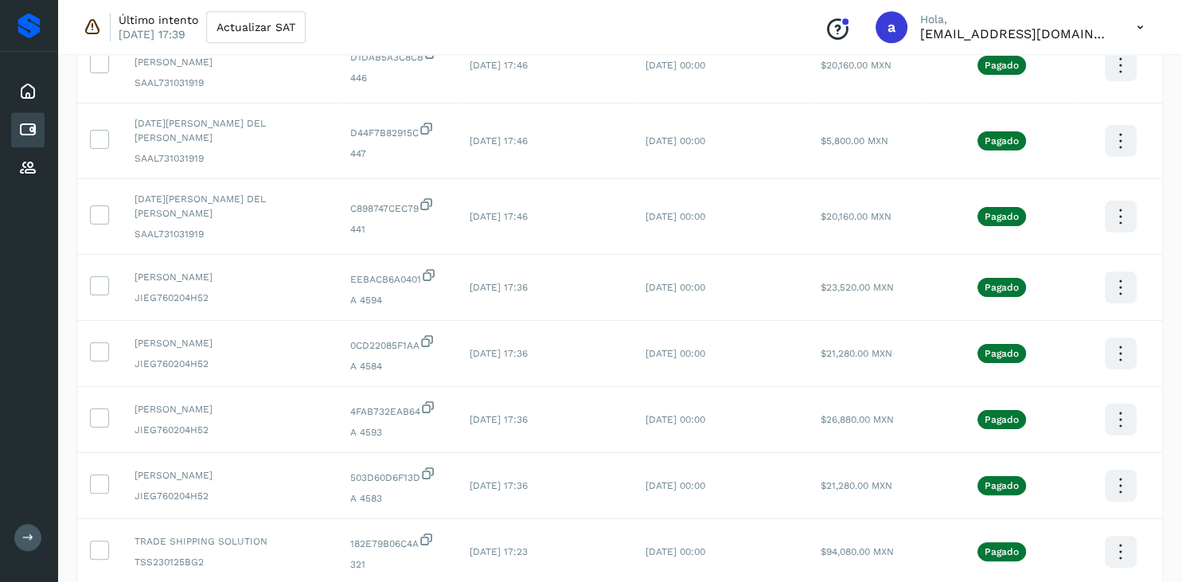
scroll to position [146, 0]
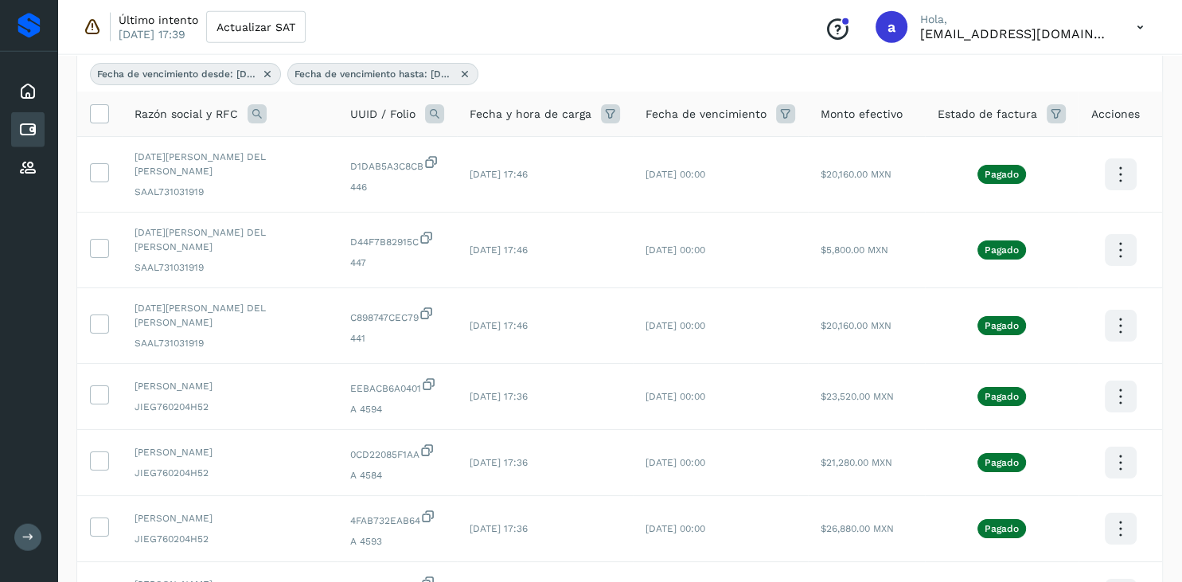
click at [786, 115] on icon at bounding box center [785, 113] width 19 height 19
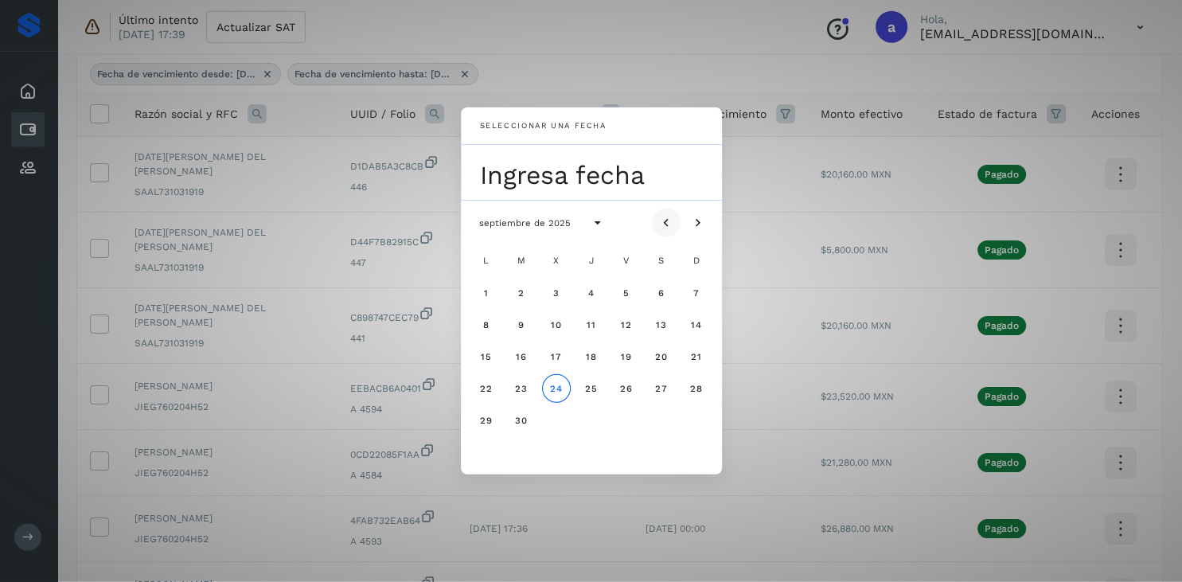
click at [669, 224] on icon "Mes anterior" at bounding box center [666, 223] width 16 height 16
click at [522, 353] on span "10" at bounding box center [521, 356] width 12 height 11
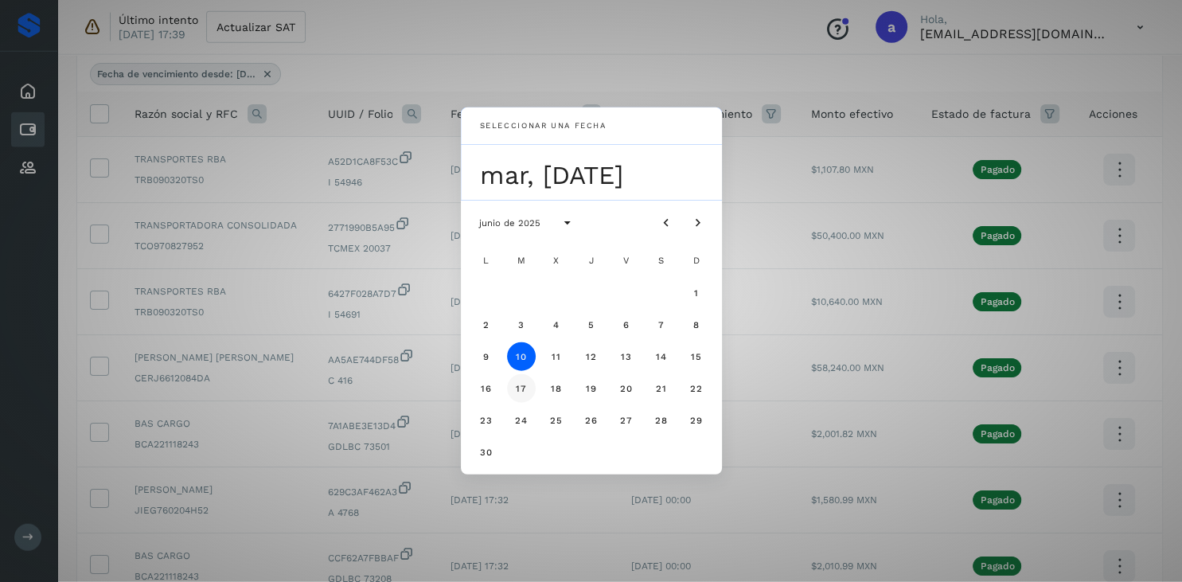
click at [520, 388] on span "17" at bounding box center [521, 388] width 12 height 11
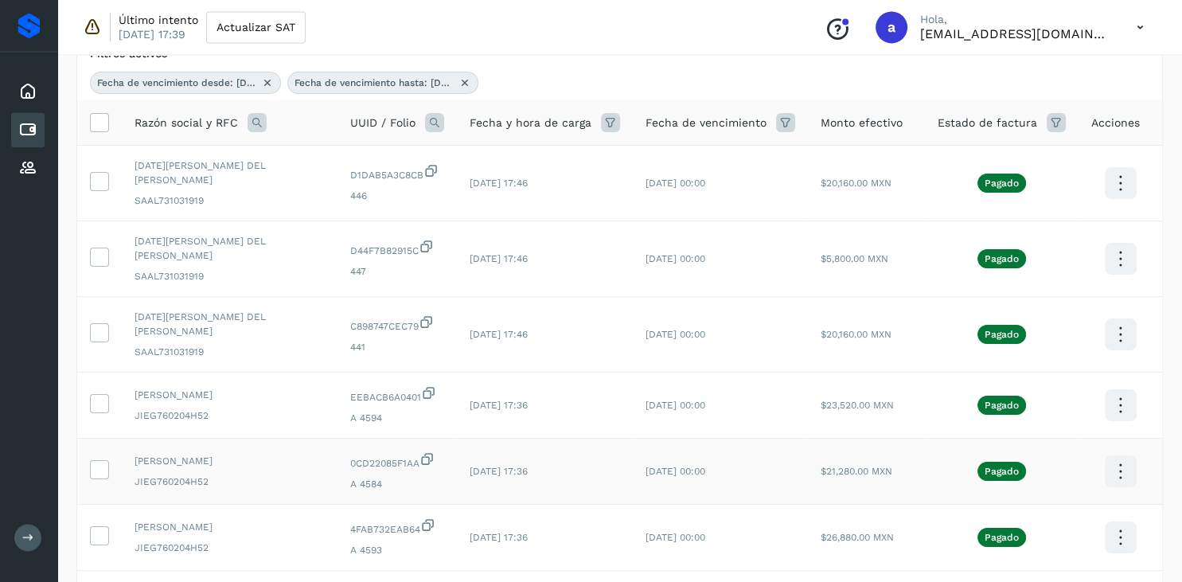
scroll to position [0, 0]
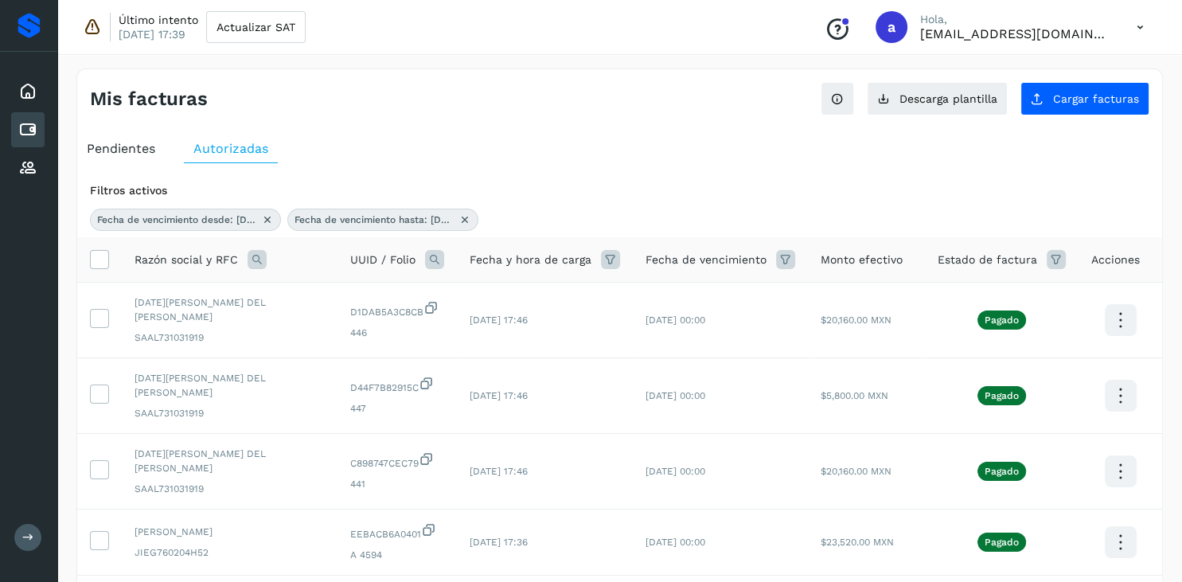
click at [794, 262] on icon at bounding box center [785, 259] width 19 height 19
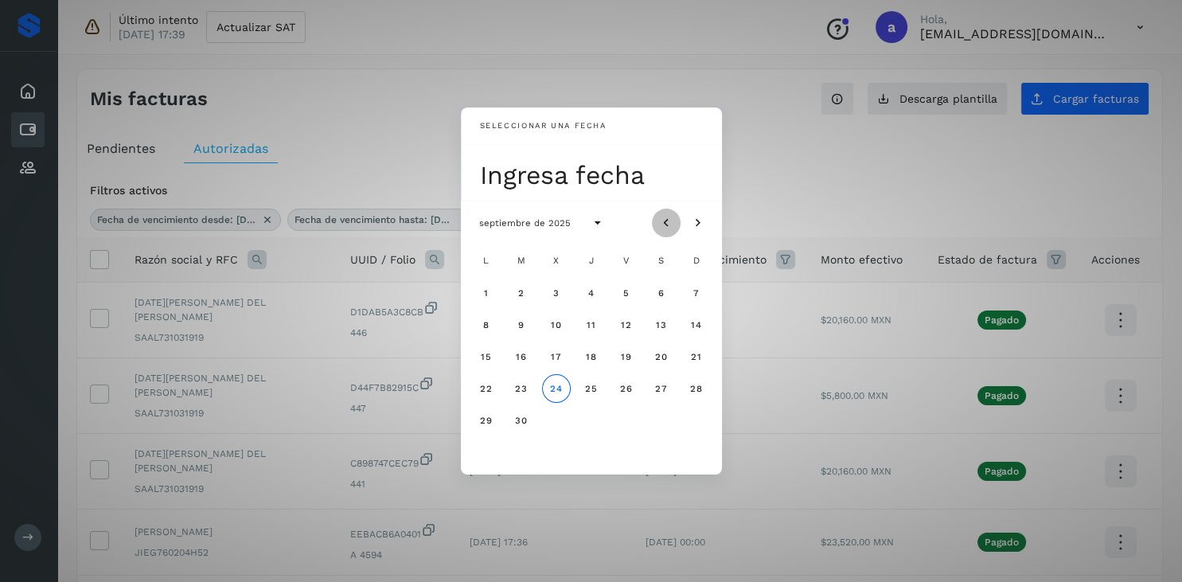
click at [664, 228] on icon "Mes anterior" at bounding box center [666, 223] width 16 height 16
click at [516, 355] on span "10" at bounding box center [521, 356] width 12 height 11
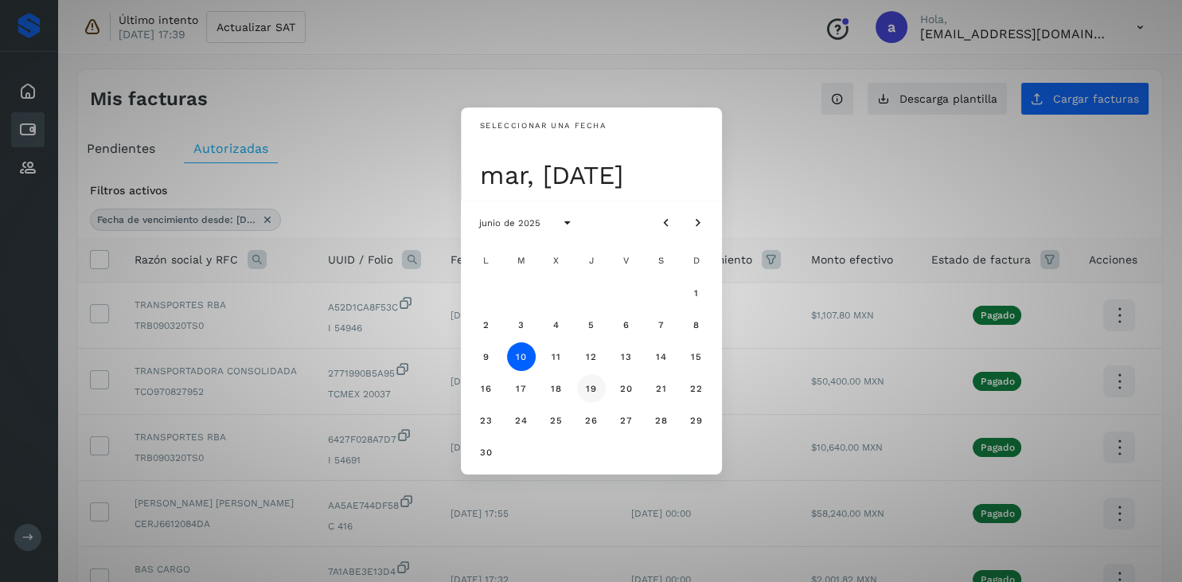
click at [587, 391] on span "19" at bounding box center [591, 388] width 12 height 11
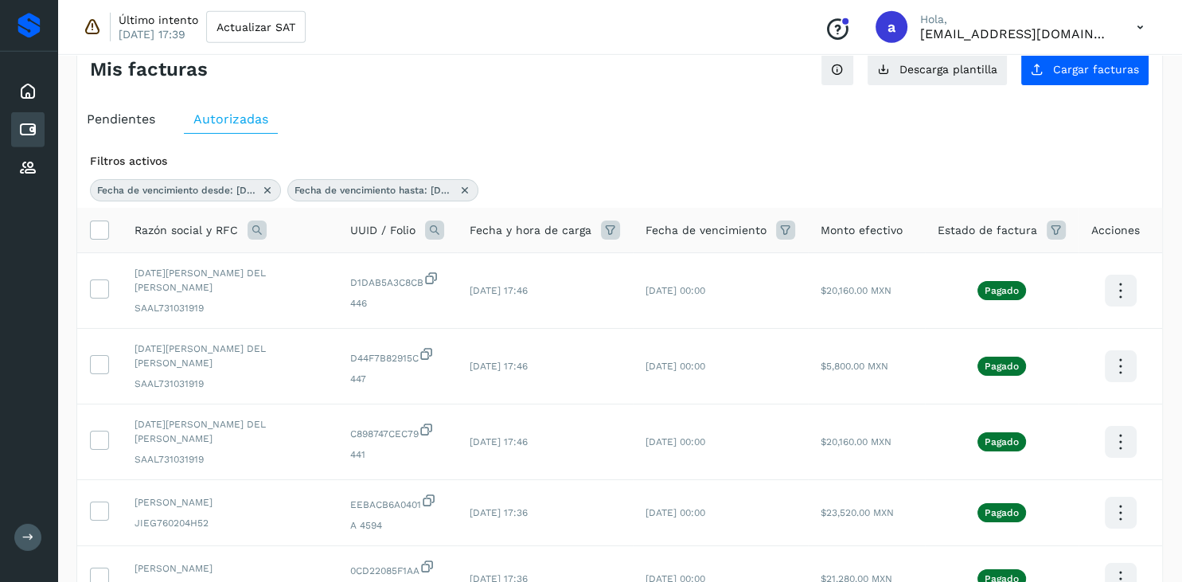
scroll to position [26, 0]
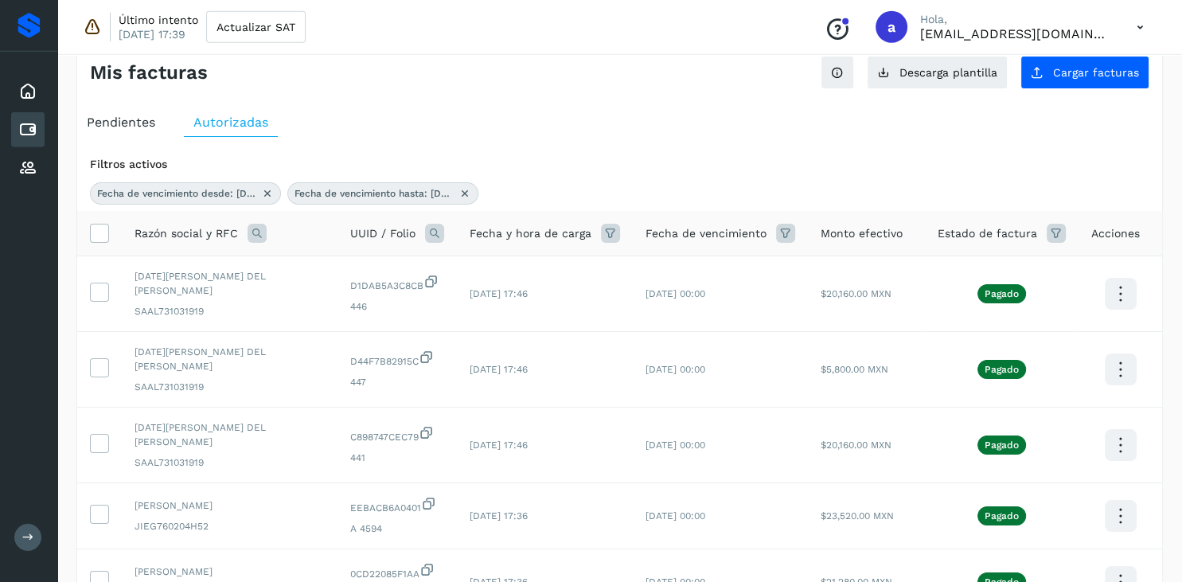
click at [790, 237] on icon at bounding box center [785, 233] width 19 height 19
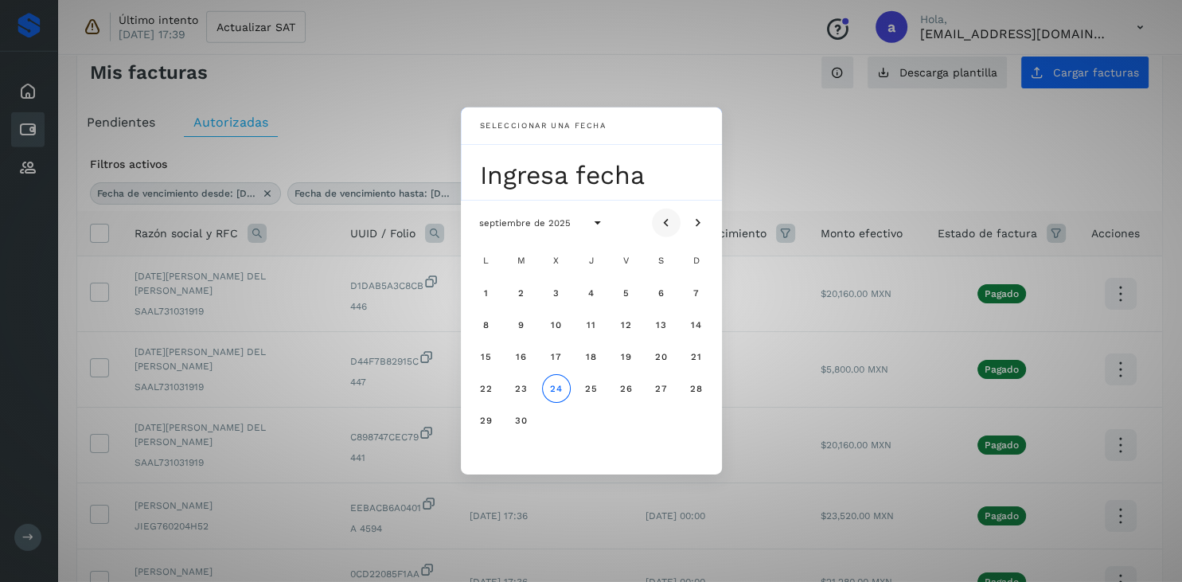
click at [661, 228] on icon "Mes anterior" at bounding box center [666, 223] width 16 height 16
click at [517, 349] on button "10" at bounding box center [521, 356] width 29 height 29
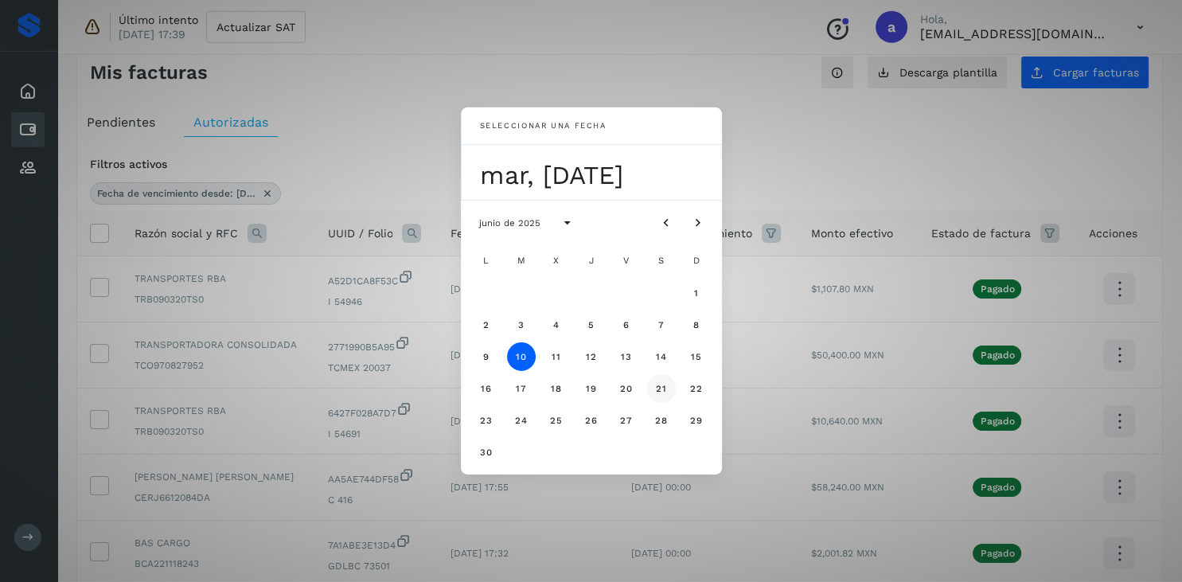
click at [654, 388] on button "21" at bounding box center [661, 388] width 29 height 29
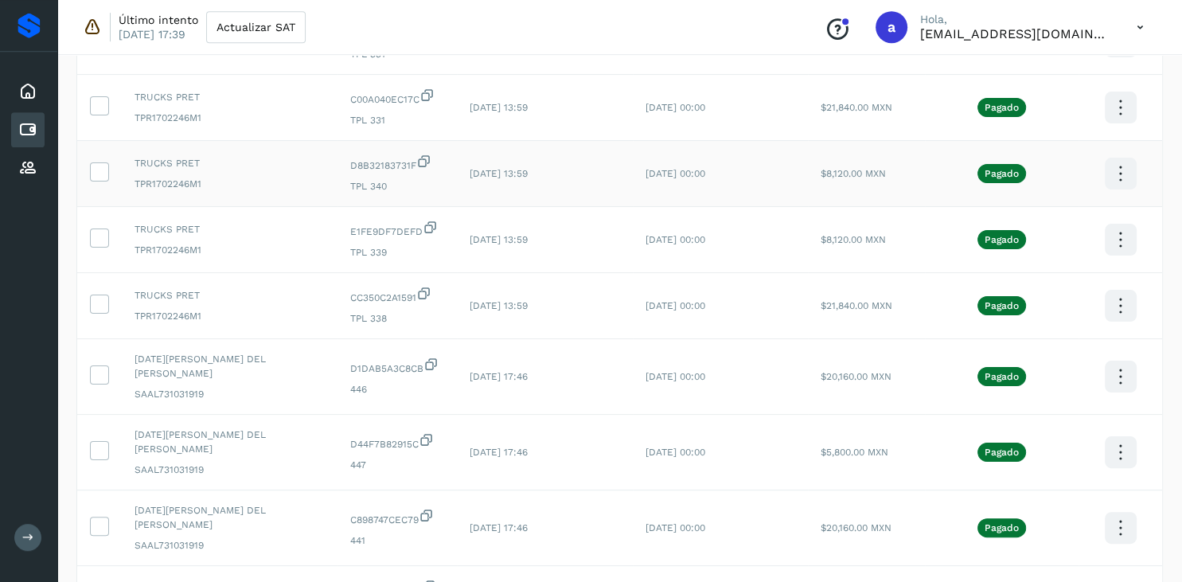
scroll to position [94, 0]
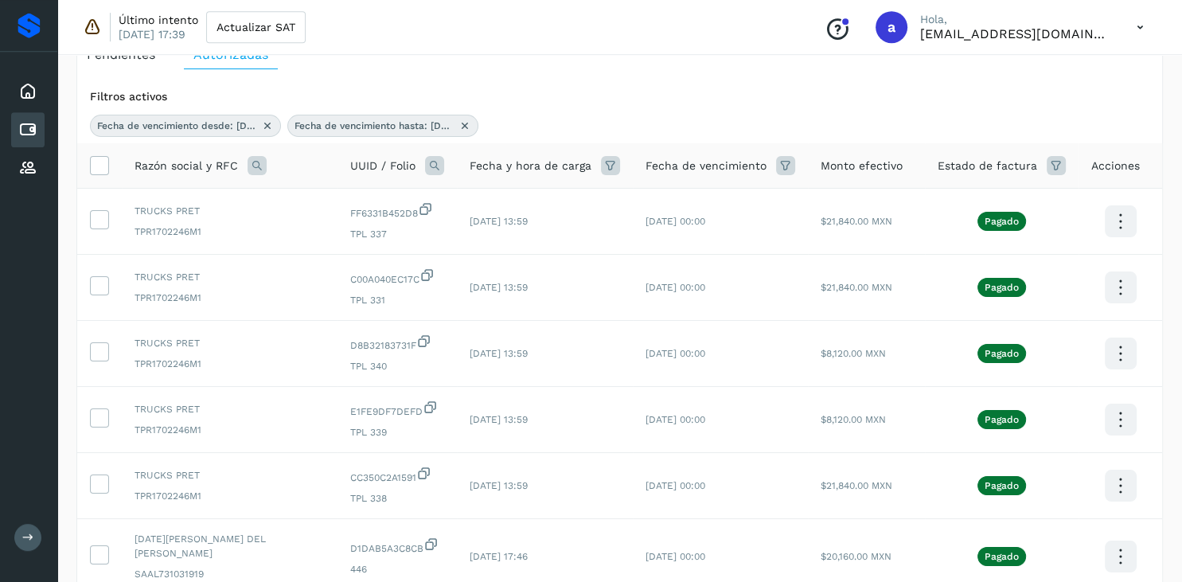
click at [782, 157] on icon at bounding box center [785, 165] width 19 height 19
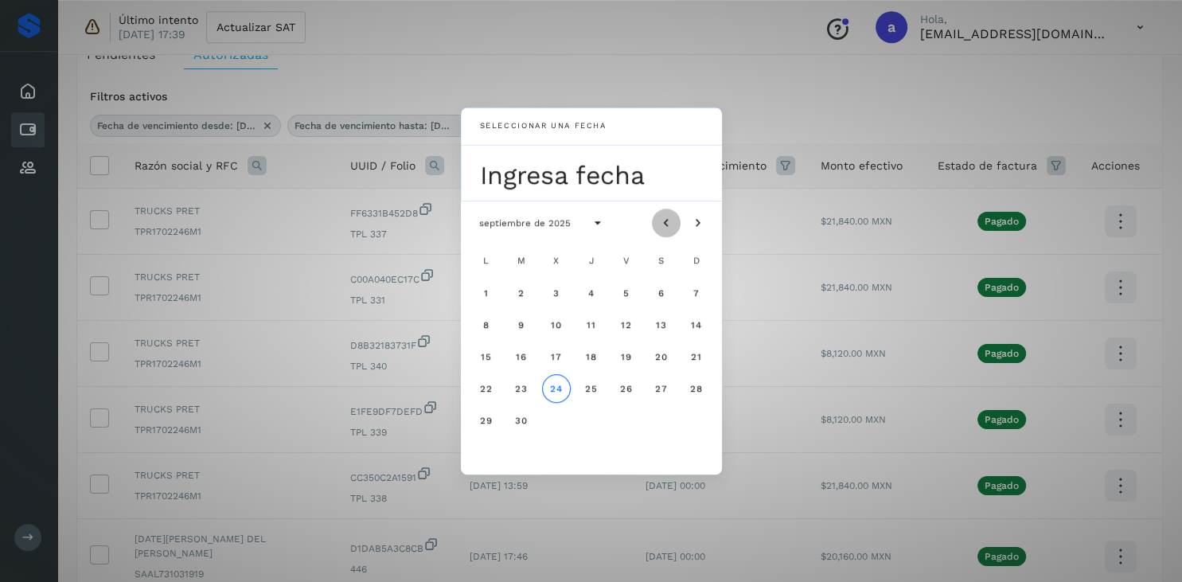
click at [662, 226] on icon "Mes anterior" at bounding box center [666, 223] width 16 height 16
click at [523, 360] on span "10" at bounding box center [521, 356] width 12 height 11
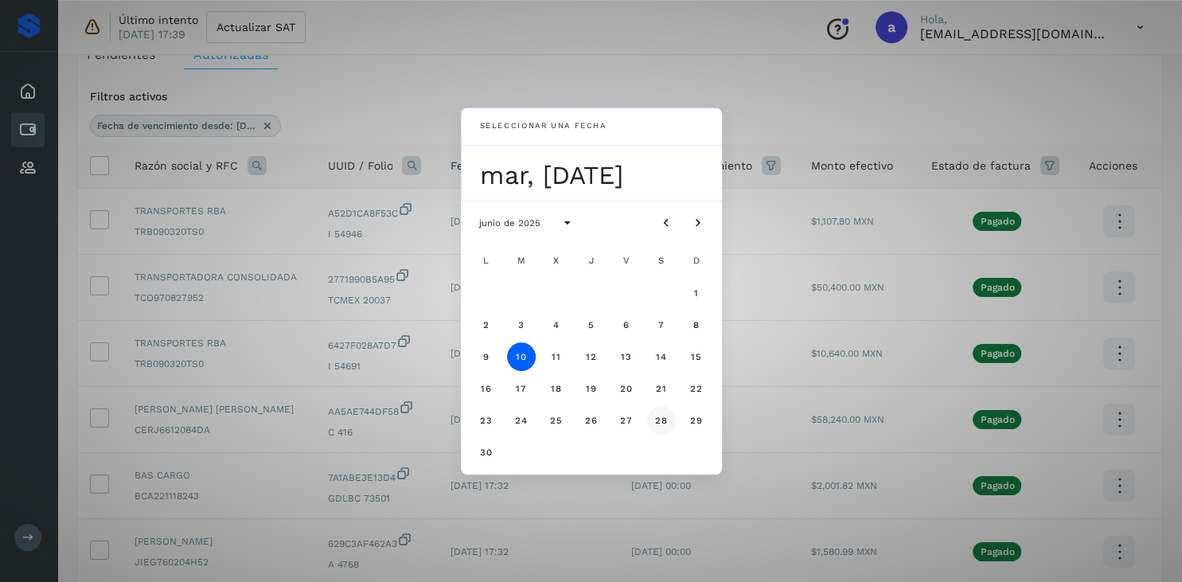
click at [667, 420] on span "28" at bounding box center [661, 420] width 14 height 11
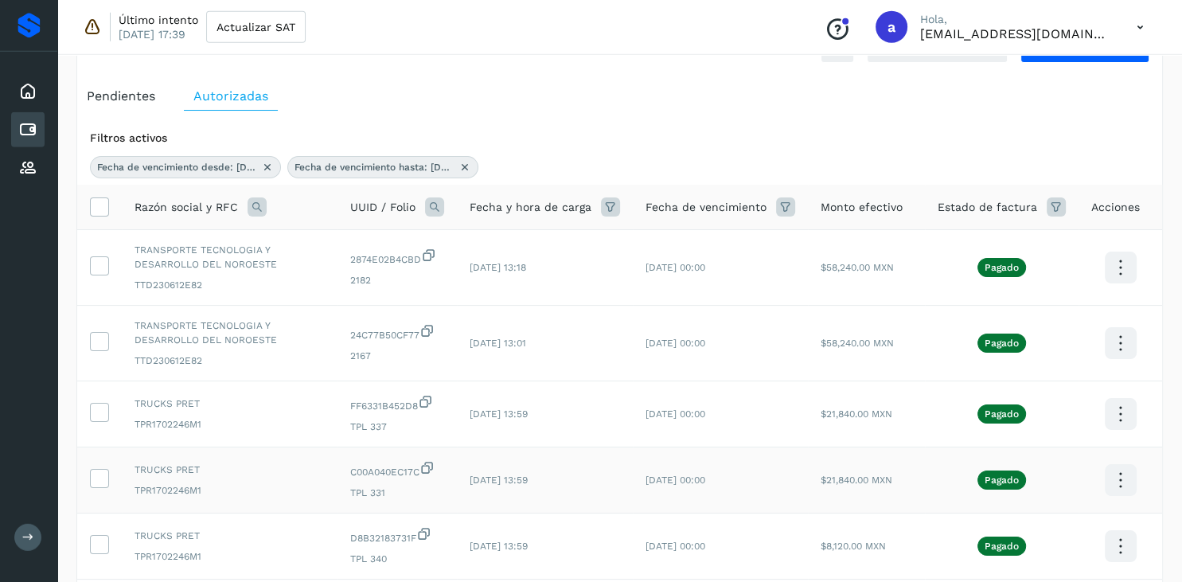
scroll to position [50, 0]
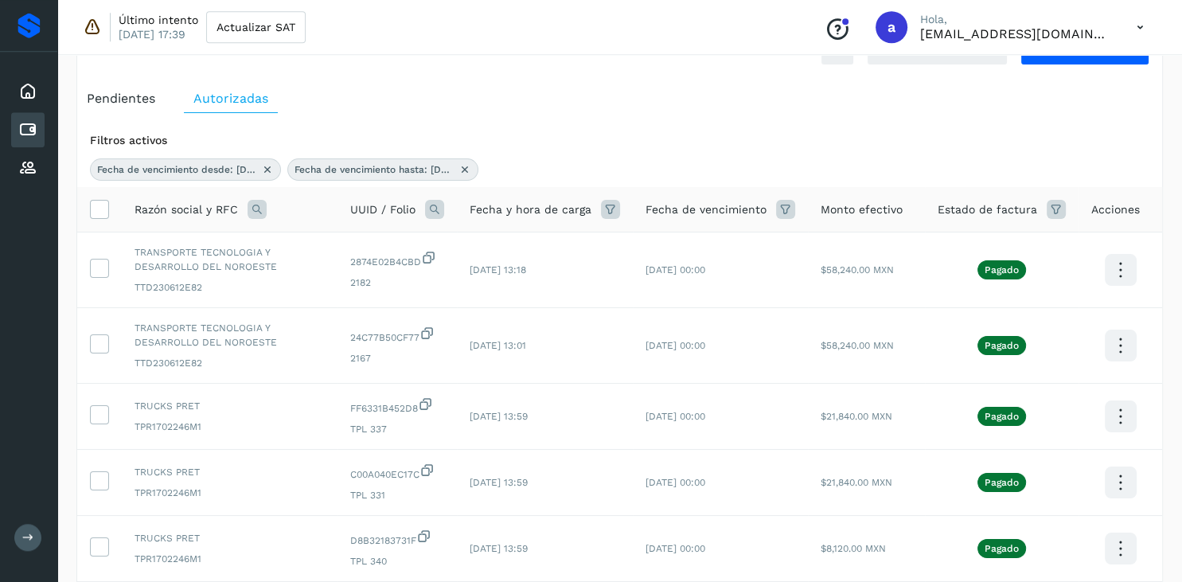
click at [780, 216] on icon at bounding box center [785, 209] width 19 height 19
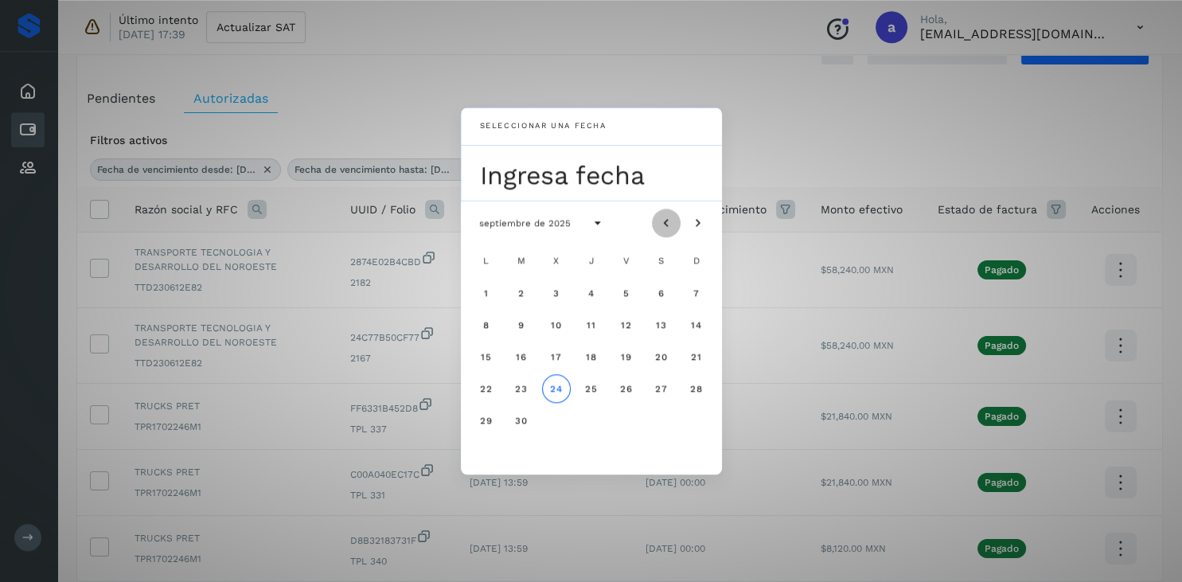
click at [662, 221] on icon "Mes anterior" at bounding box center [666, 223] width 16 height 16
click at [661, 223] on icon "Mes anterior" at bounding box center [666, 223] width 16 height 16
click at [514, 359] on button "10" at bounding box center [521, 356] width 29 height 29
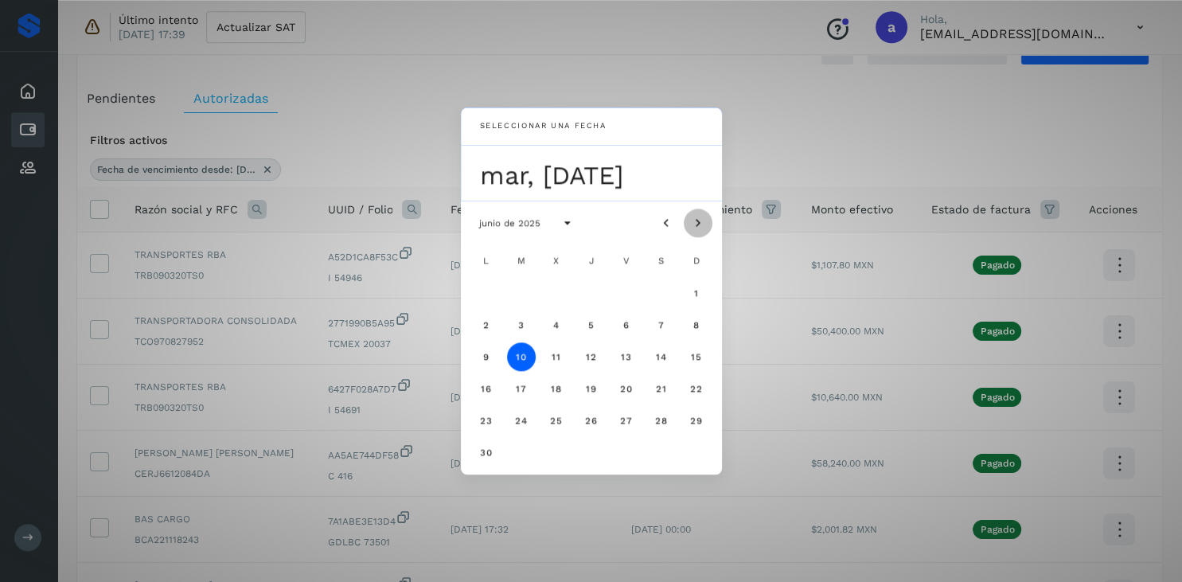
click at [692, 232] on button "Mes siguiente" at bounding box center [698, 223] width 29 height 29
click at [557, 299] on button "2" at bounding box center [556, 293] width 29 height 29
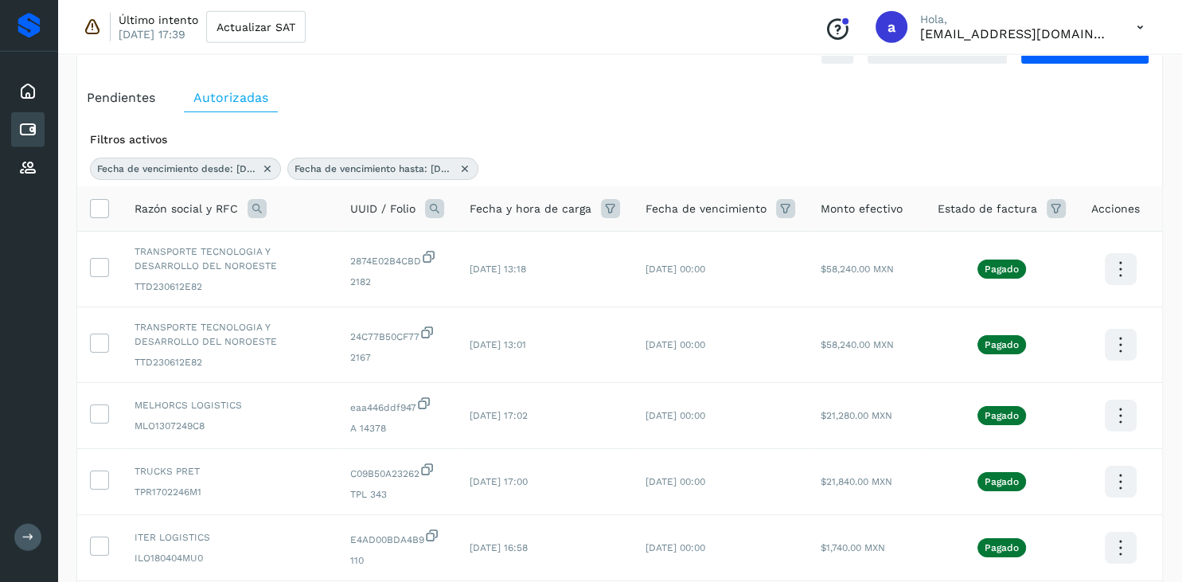
scroll to position [0, 0]
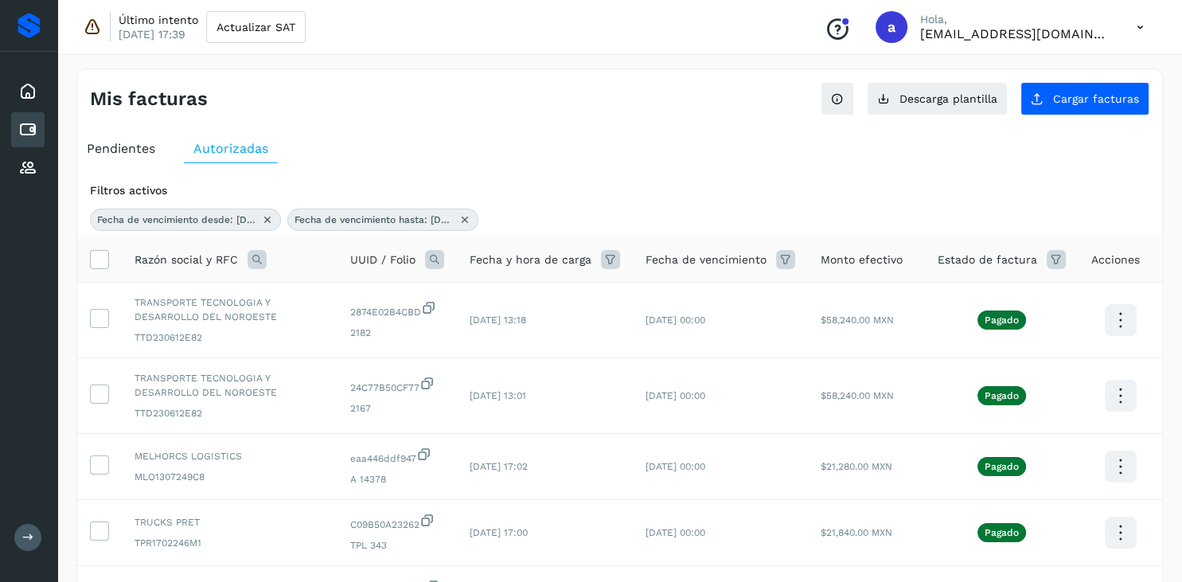
click at [788, 257] on icon at bounding box center [785, 259] width 19 height 19
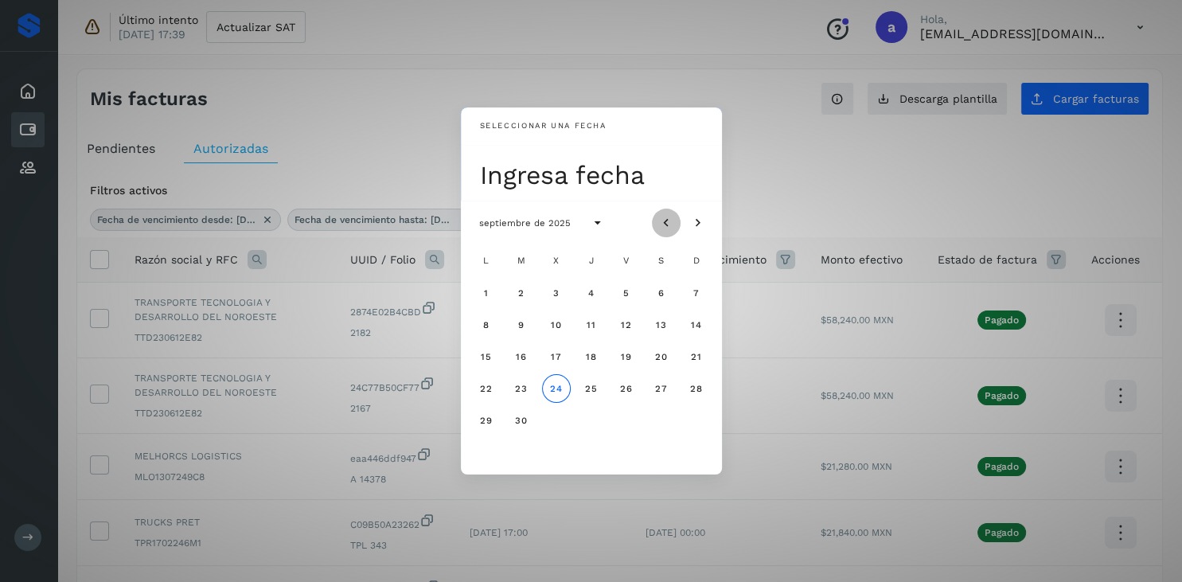
click at [659, 216] on icon "Mes anterior" at bounding box center [666, 223] width 16 height 16
click at [525, 365] on button "10" at bounding box center [521, 356] width 29 height 29
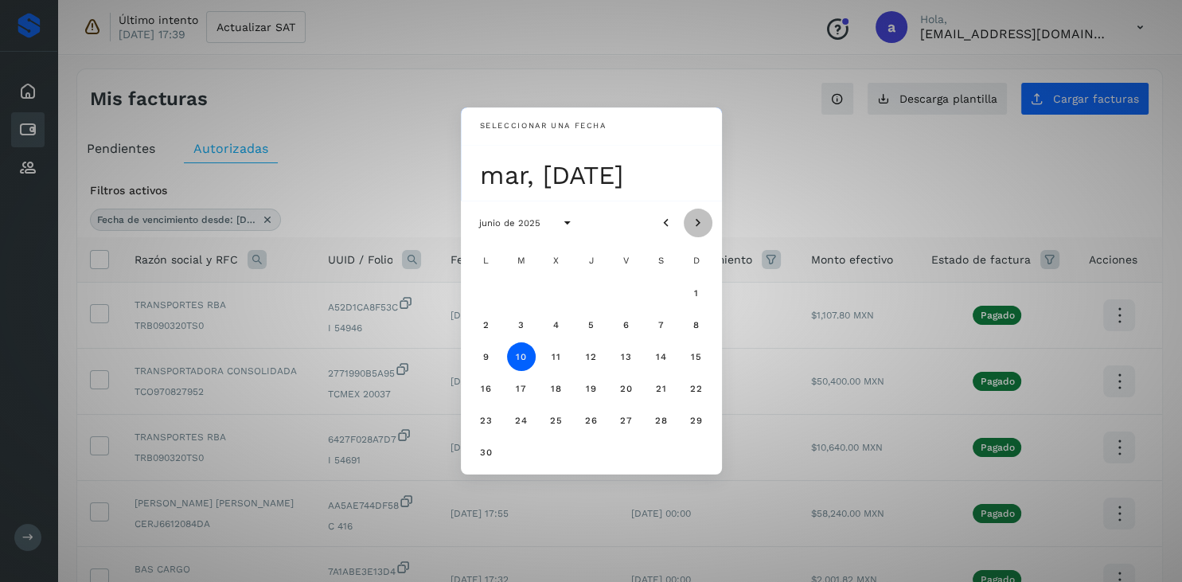
click at [692, 224] on icon "Mes siguiente" at bounding box center [698, 223] width 16 height 16
click at [529, 294] on button "1" at bounding box center [521, 293] width 29 height 29
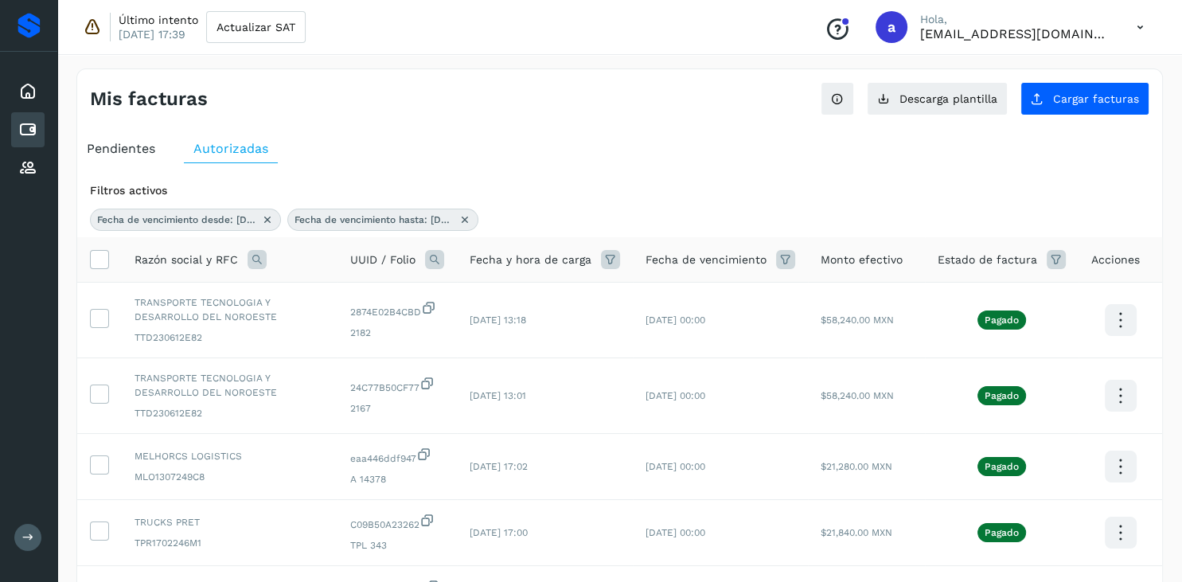
click at [788, 258] on icon at bounding box center [785, 259] width 19 height 19
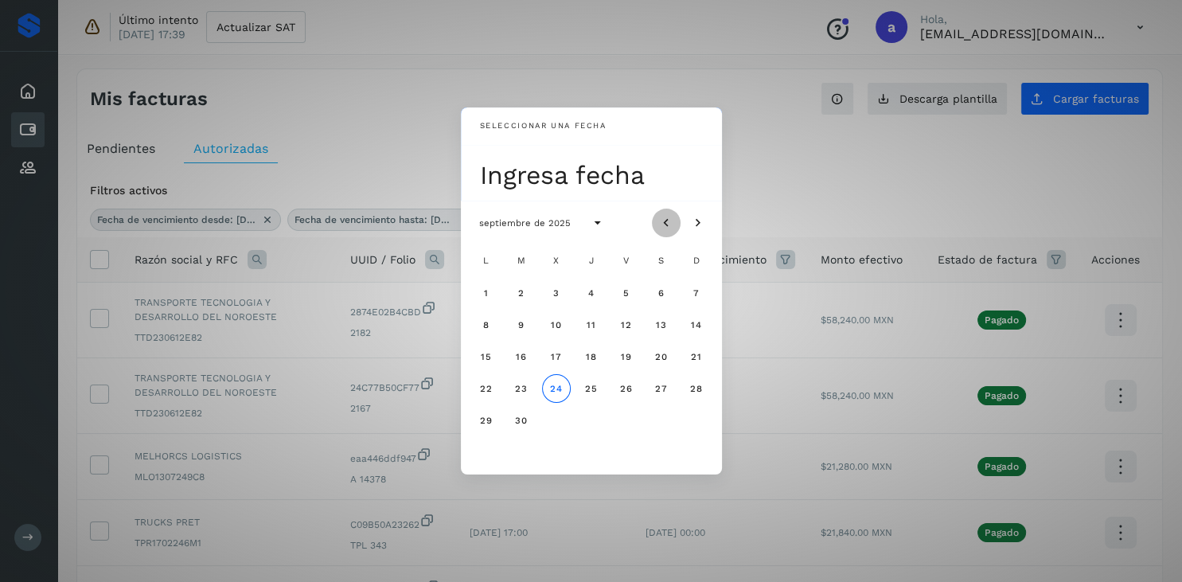
click at [661, 220] on icon "Mes anterior" at bounding box center [666, 223] width 16 height 16
click at [523, 355] on span "10" at bounding box center [521, 356] width 12 height 11
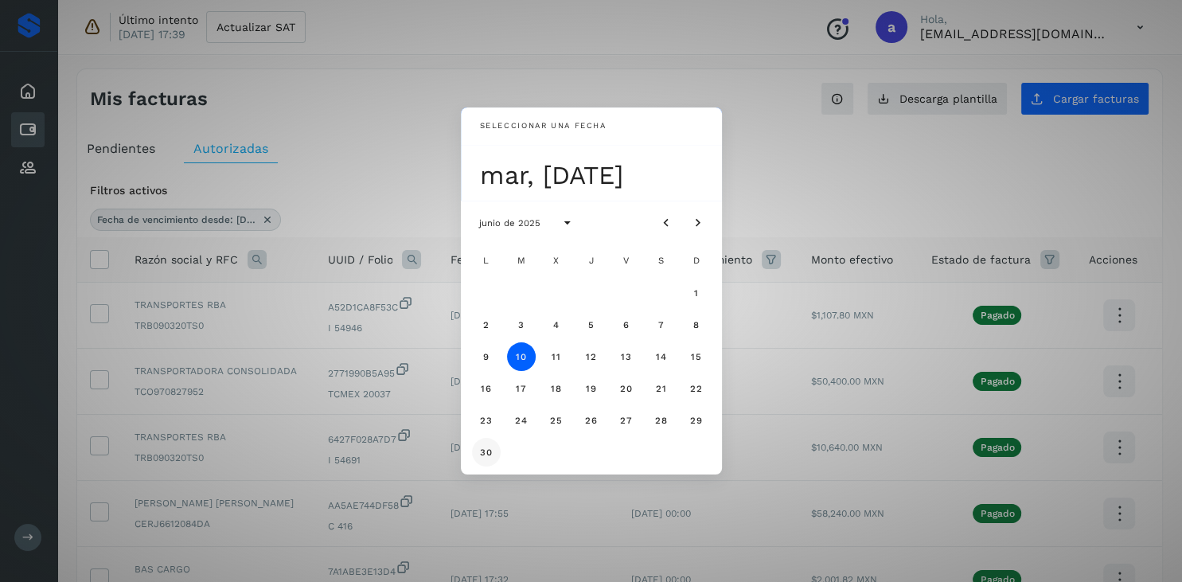
click at [491, 455] on span "30" at bounding box center [486, 452] width 14 height 11
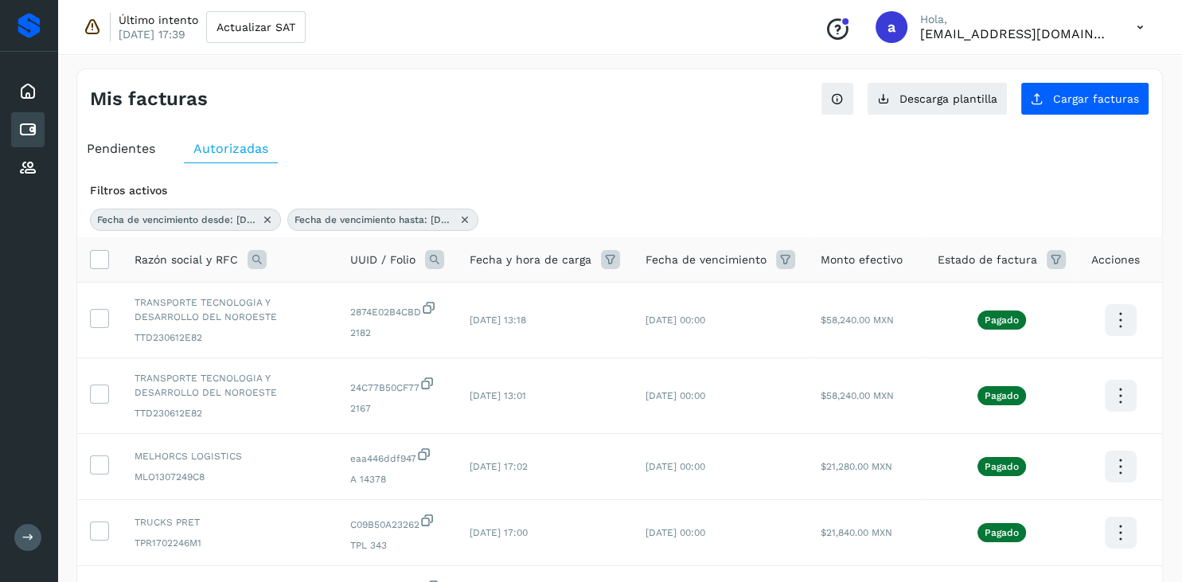
scroll to position [513, 0]
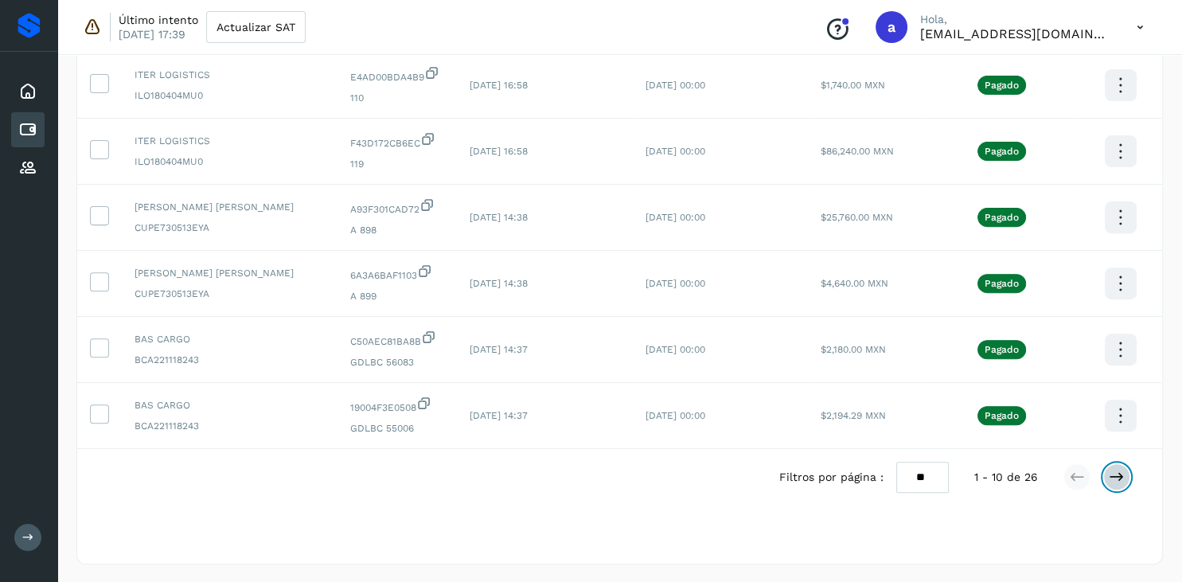
click at [1122, 477] on icon at bounding box center [1117, 477] width 16 height 16
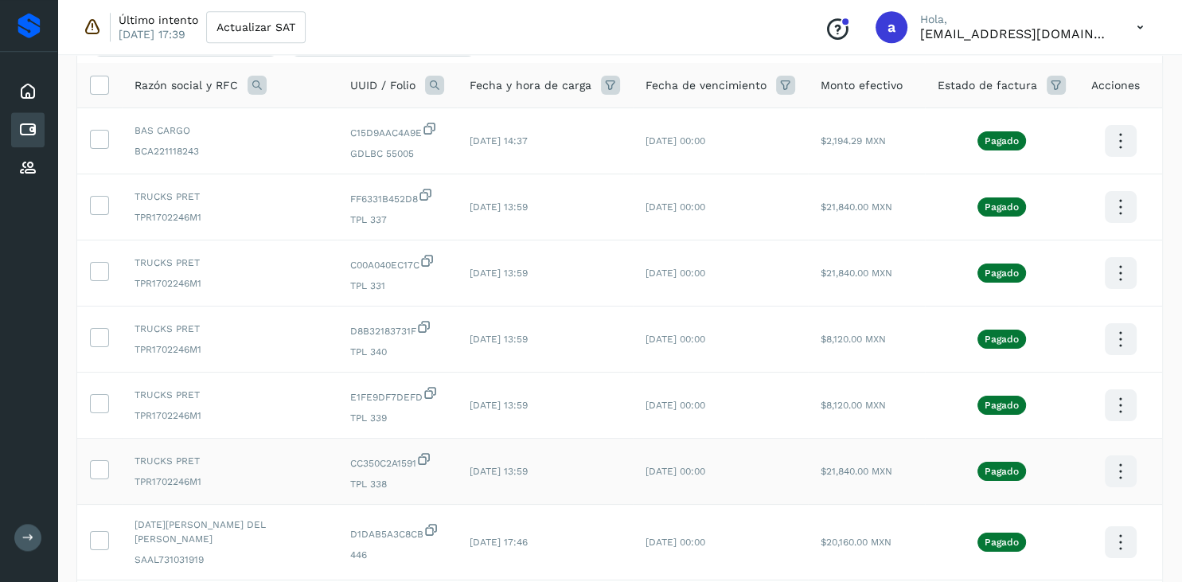
scroll to position [522, 0]
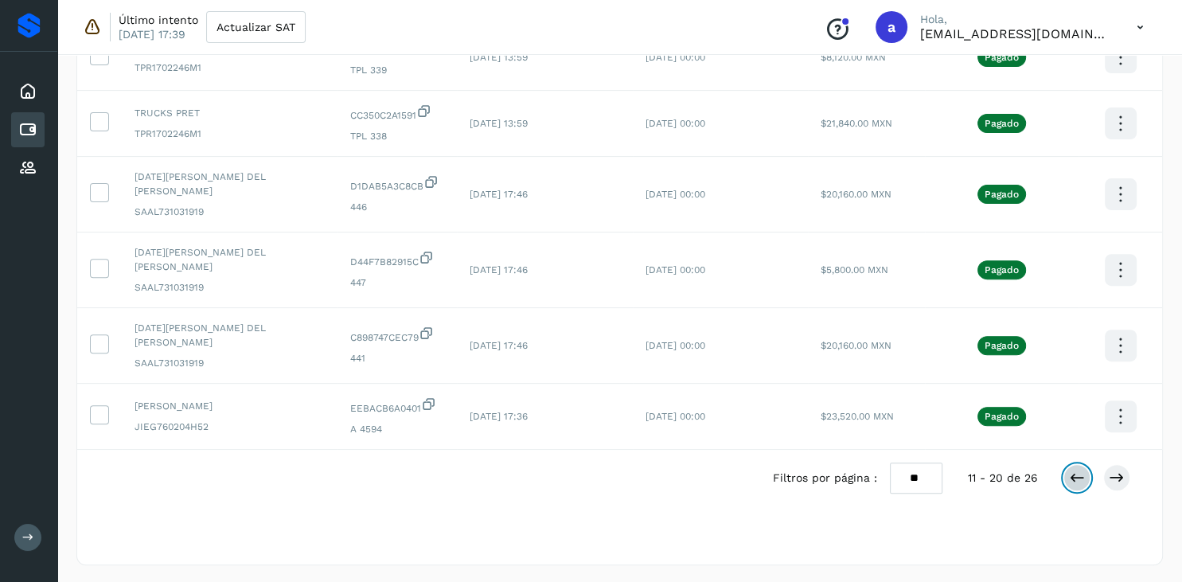
click at [1075, 475] on icon at bounding box center [1077, 478] width 16 height 16
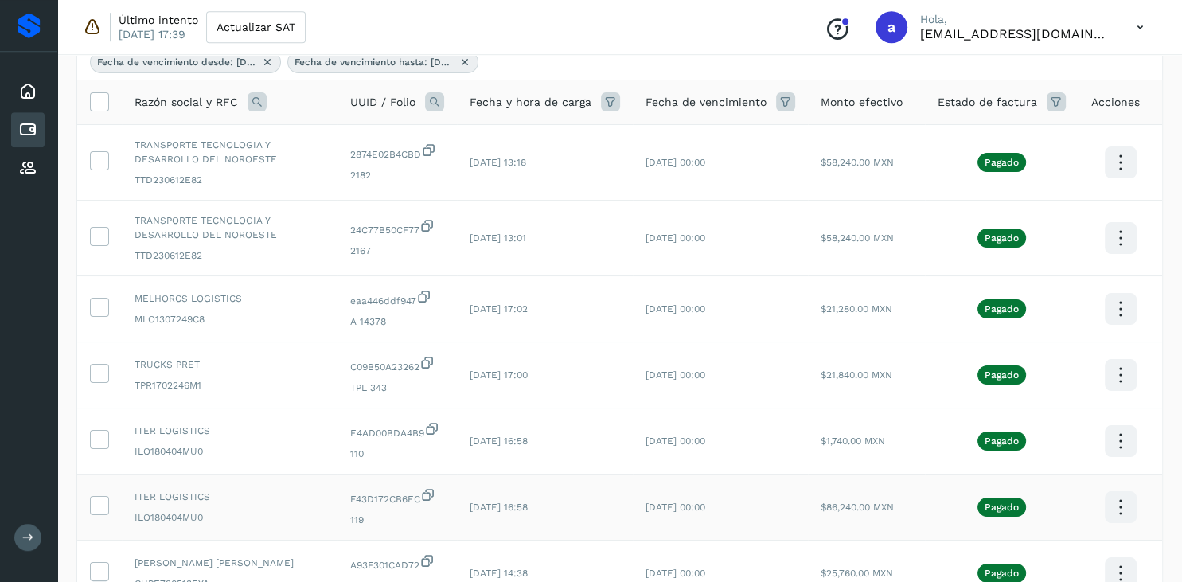
scroll to position [146, 0]
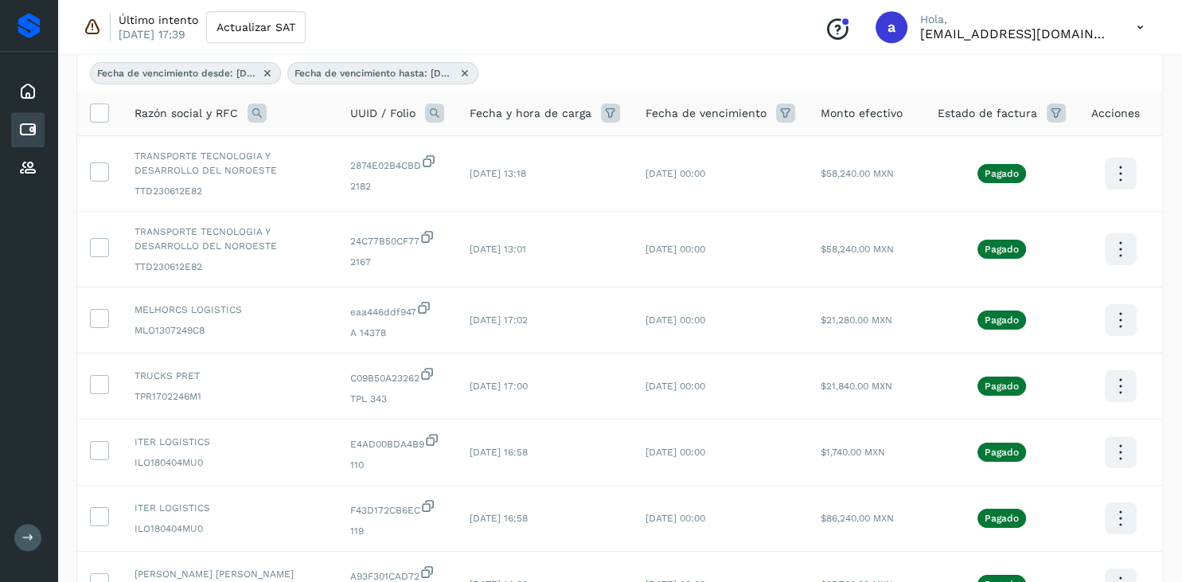
click at [790, 107] on icon at bounding box center [785, 112] width 19 height 19
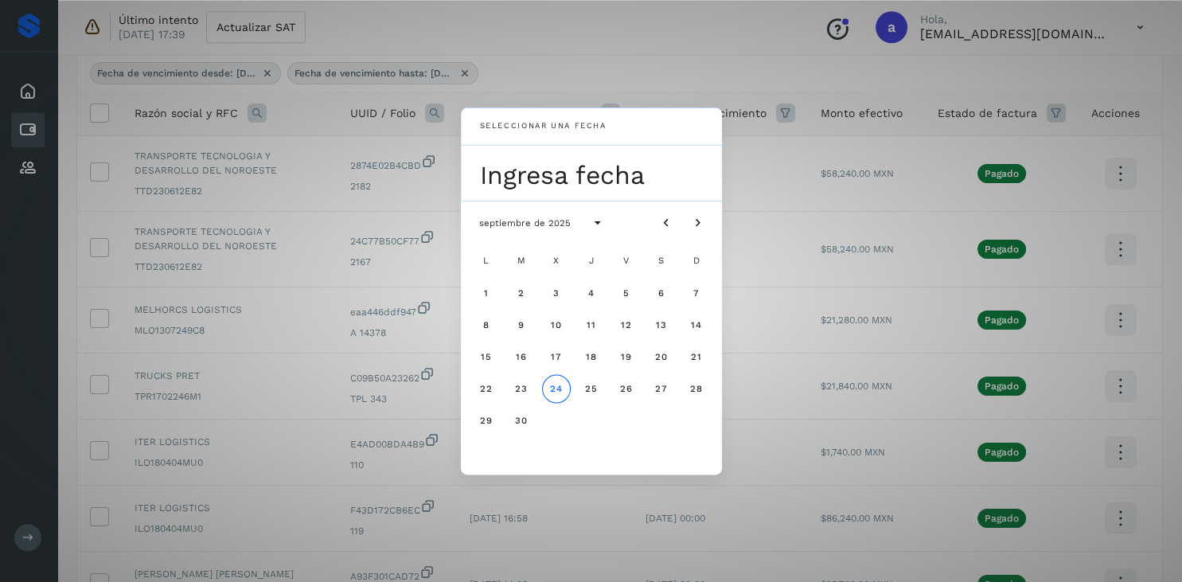
click at [790, 107] on div "Seleccionar una fecha Ingresa fecha septiembre de 2025 L M X J V S D 1 2 3 4 5 …" at bounding box center [591, 291] width 1182 height 582
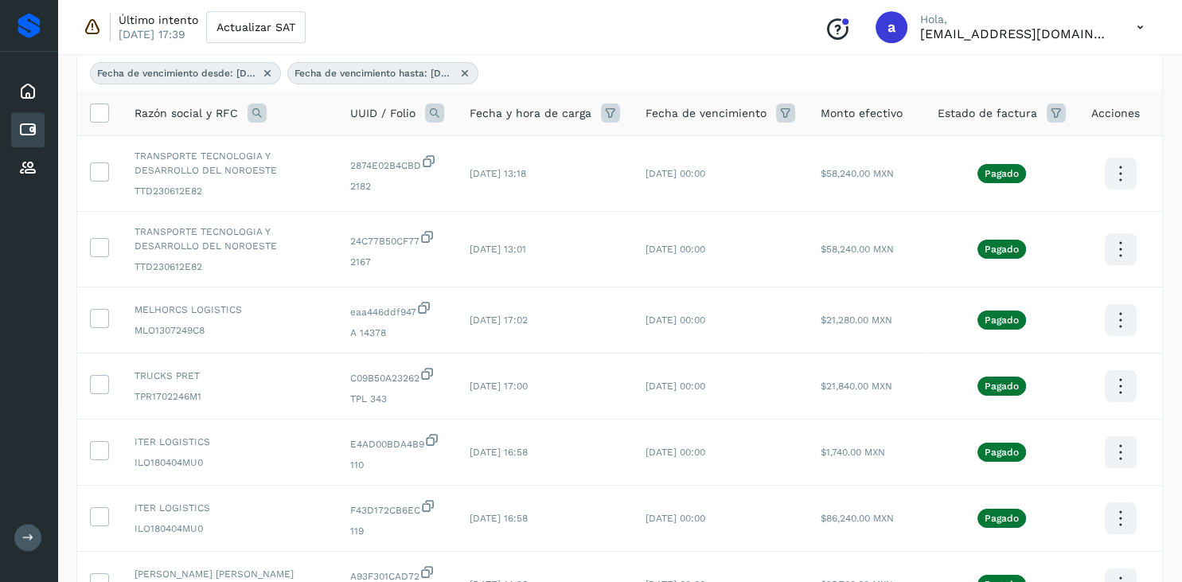
click at [790, 107] on icon at bounding box center [785, 112] width 19 height 19
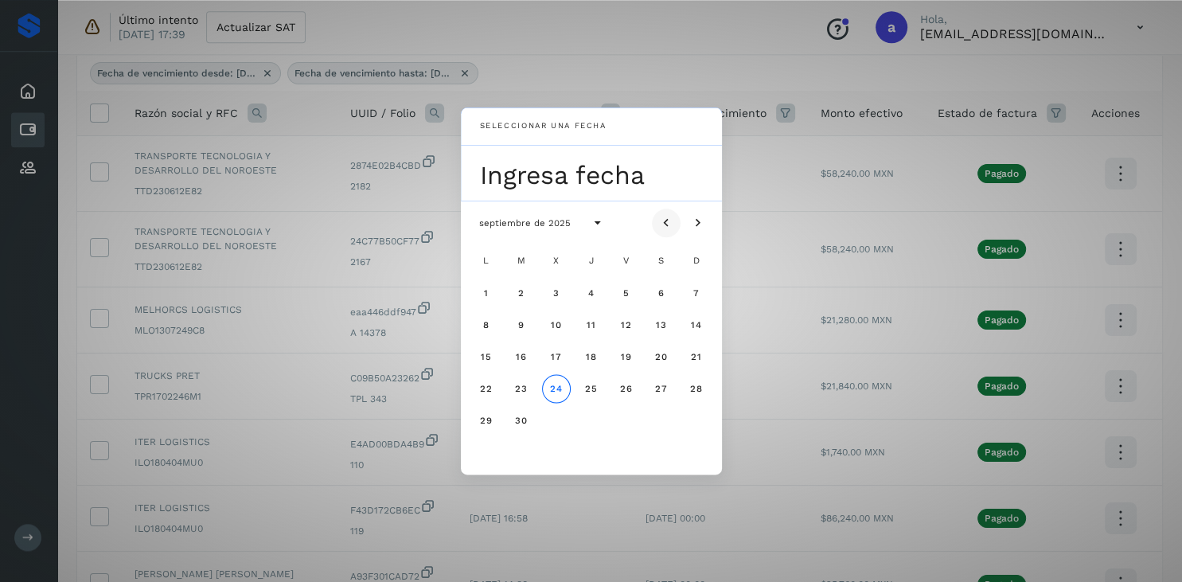
click at [664, 224] on icon "Mes anterior" at bounding box center [666, 223] width 16 height 16
click at [669, 225] on icon "Mes anterior" at bounding box center [666, 223] width 16 height 16
click at [522, 357] on span "10" at bounding box center [521, 356] width 12 height 11
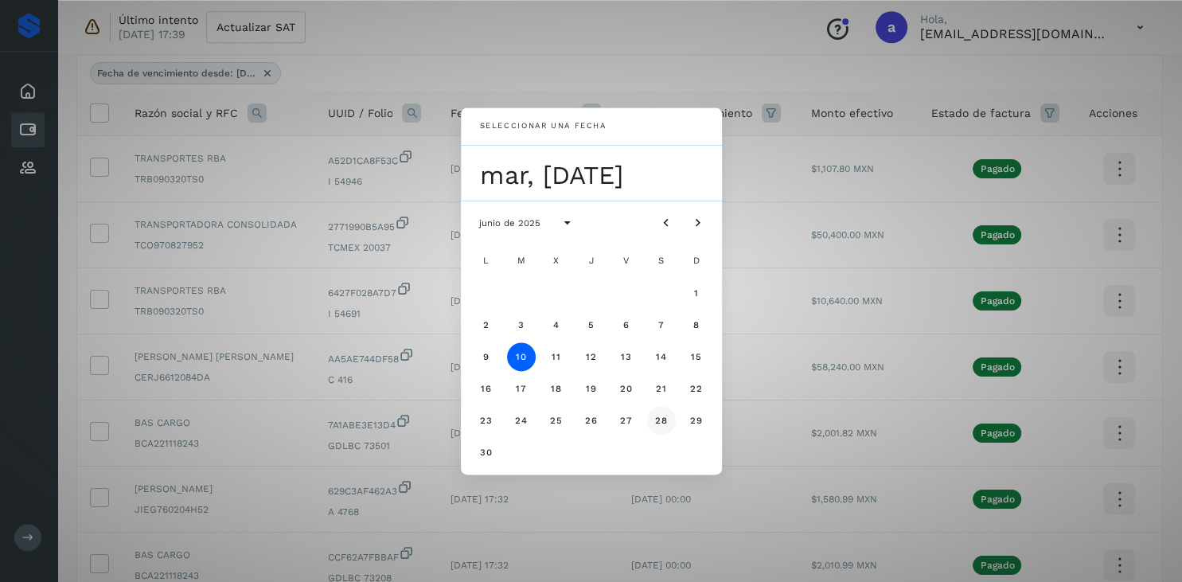
click at [661, 420] on span "28" at bounding box center [661, 420] width 14 height 11
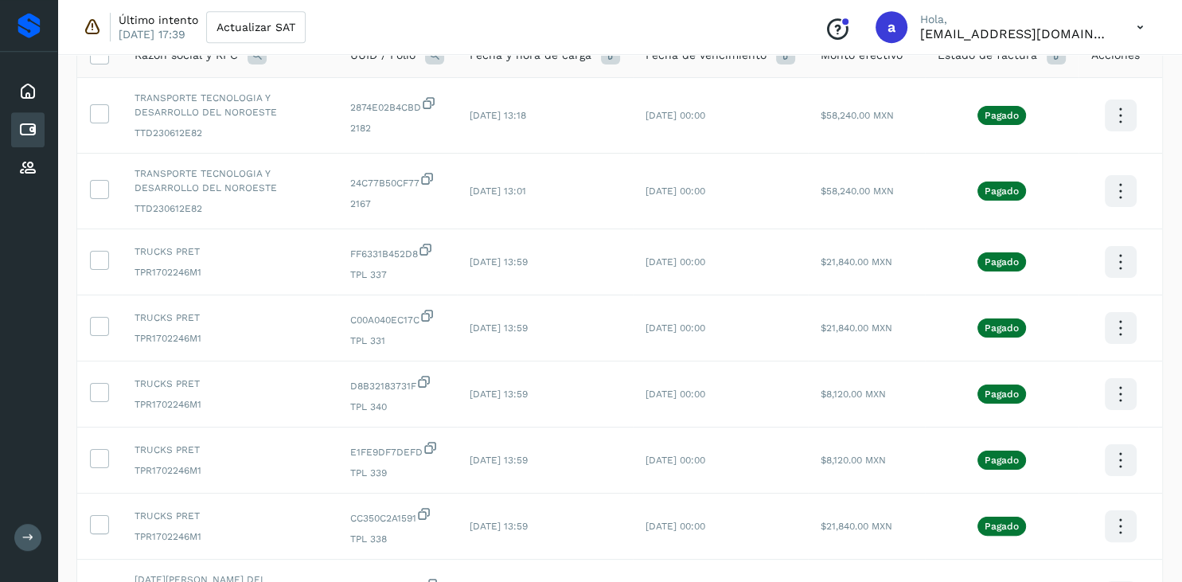
scroll to position [96, 0]
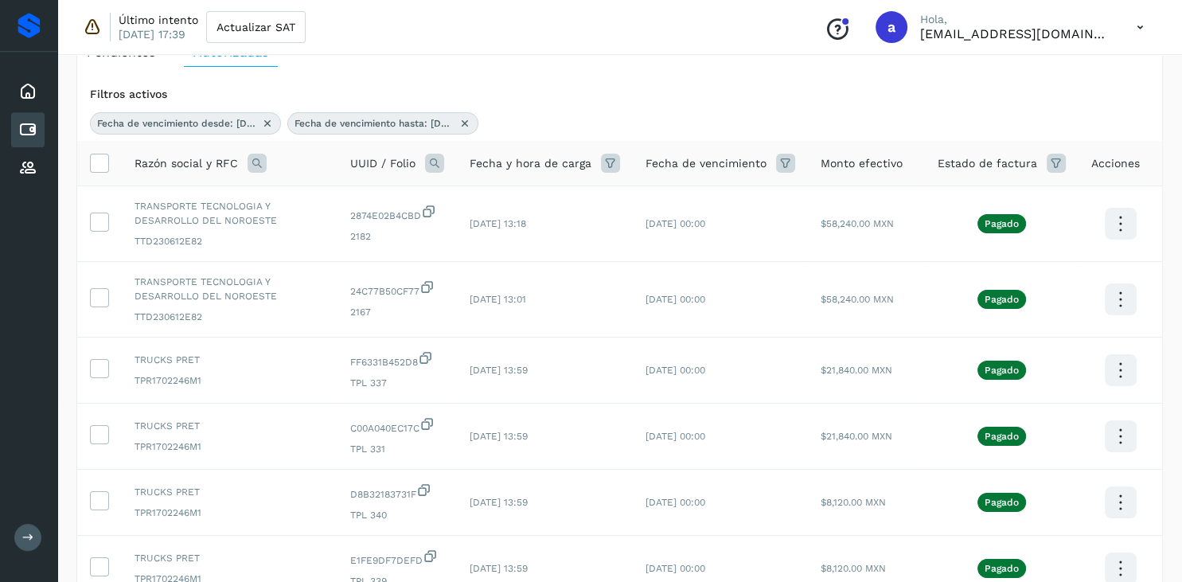
click at [787, 157] on icon at bounding box center [785, 163] width 19 height 19
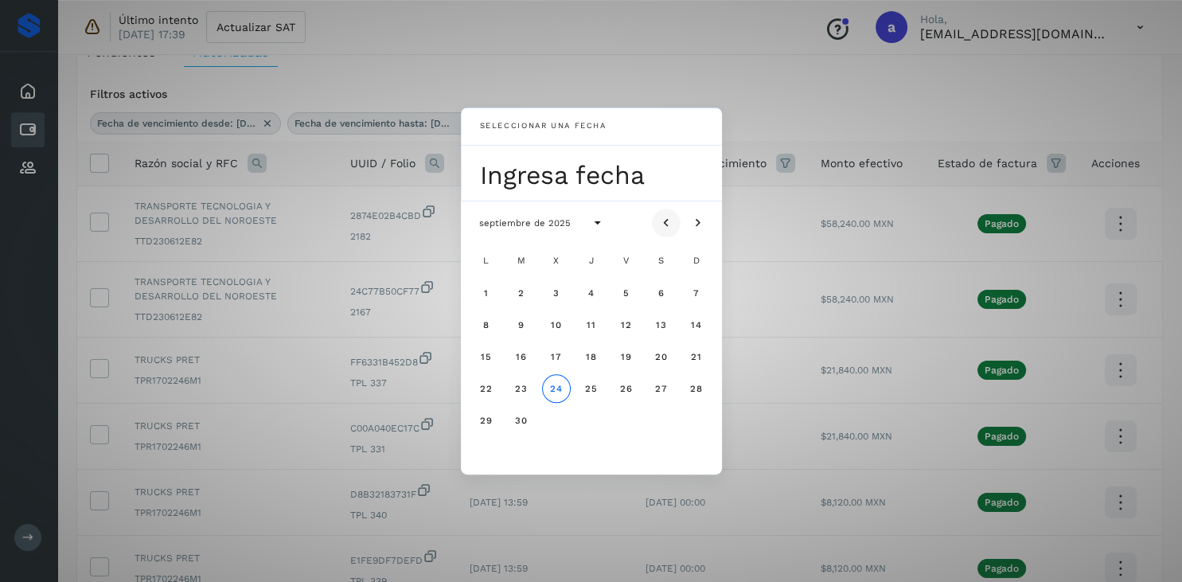
click at [665, 219] on icon "Mes anterior" at bounding box center [666, 223] width 16 height 16
click at [514, 362] on button "10" at bounding box center [521, 356] width 29 height 29
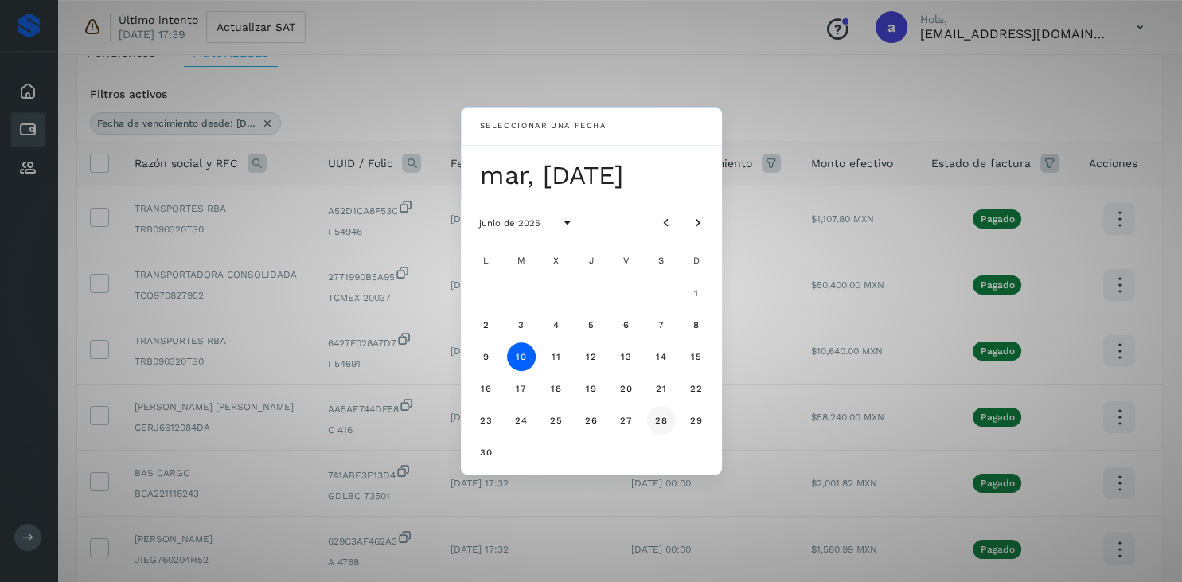
click at [661, 421] on span "28" at bounding box center [661, 420] width 14 height 11
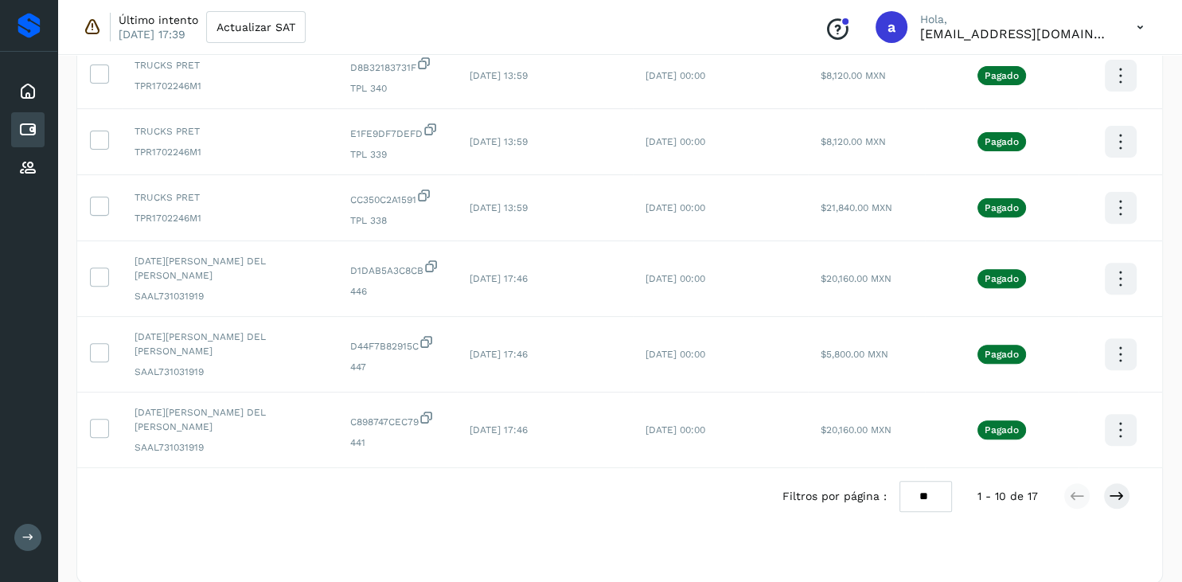
scroll to position [541, 0]
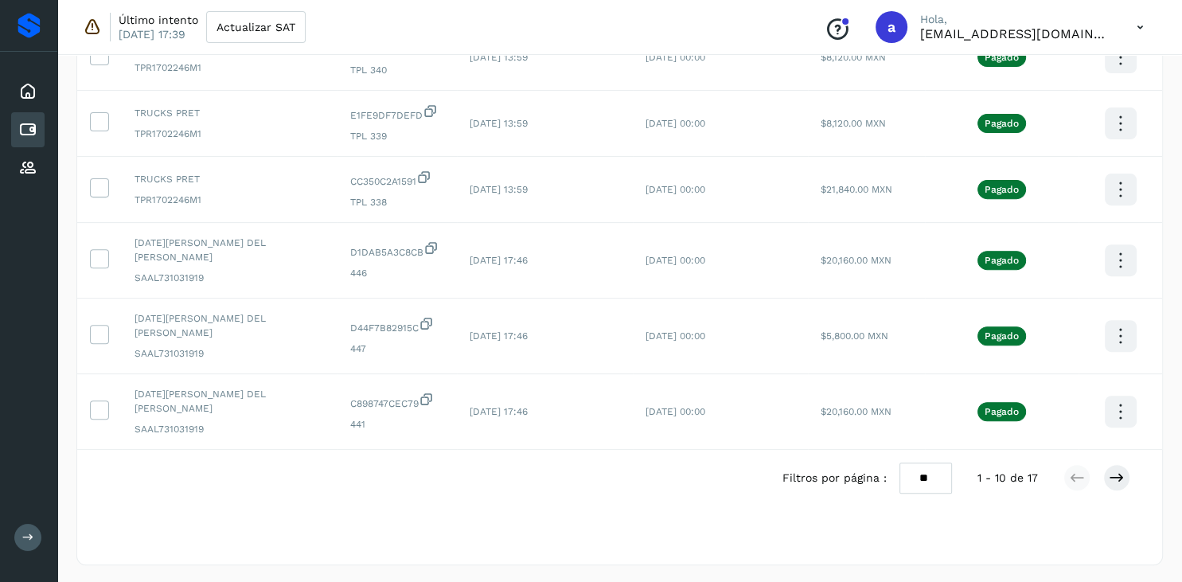
click at [1034, 476] on span "1 - 10 de 17" at bounding box center [1008, 478] width 60 height 17
click at [1121, 479] on icon at bounding box center [1117, 478] width 16 height 16
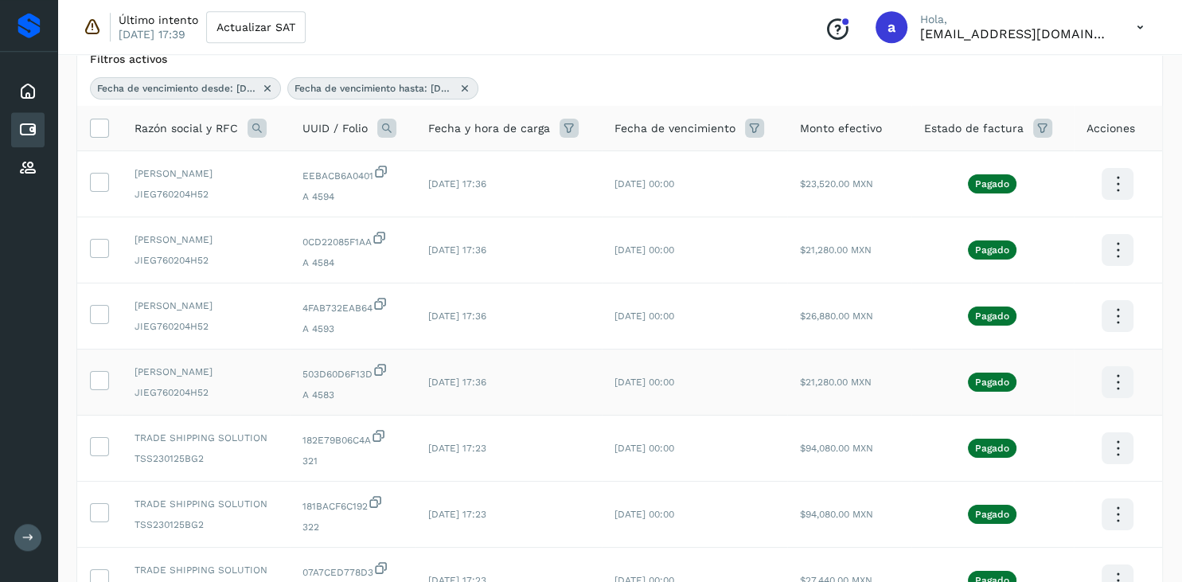
scroll to position [296, 0]
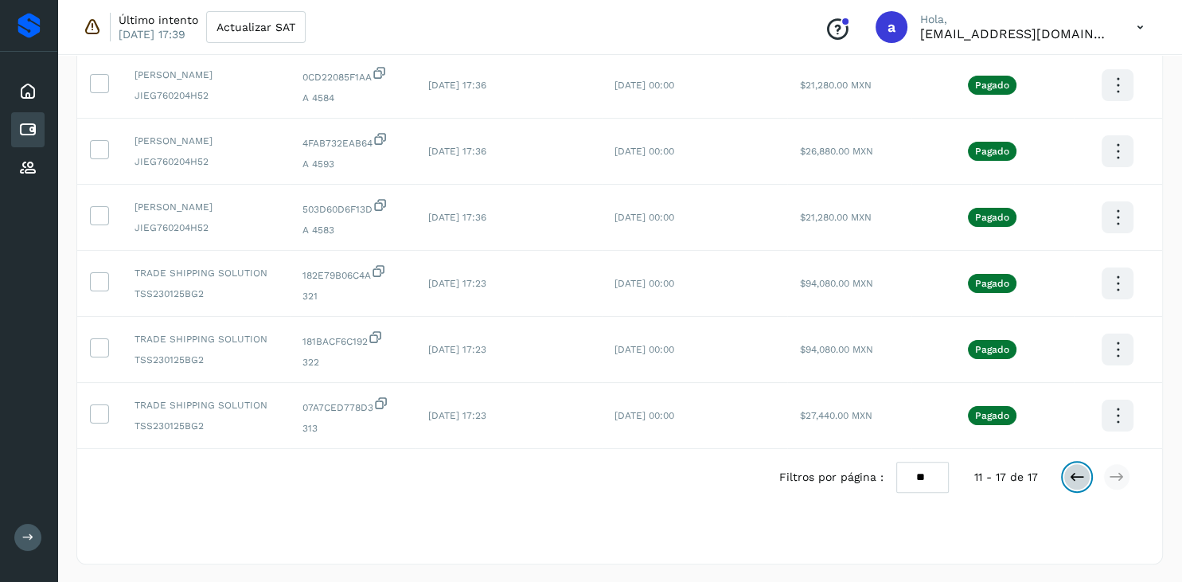
click at [1075, 471] on icon at bounding box center [1077, 477] width 16 height 16
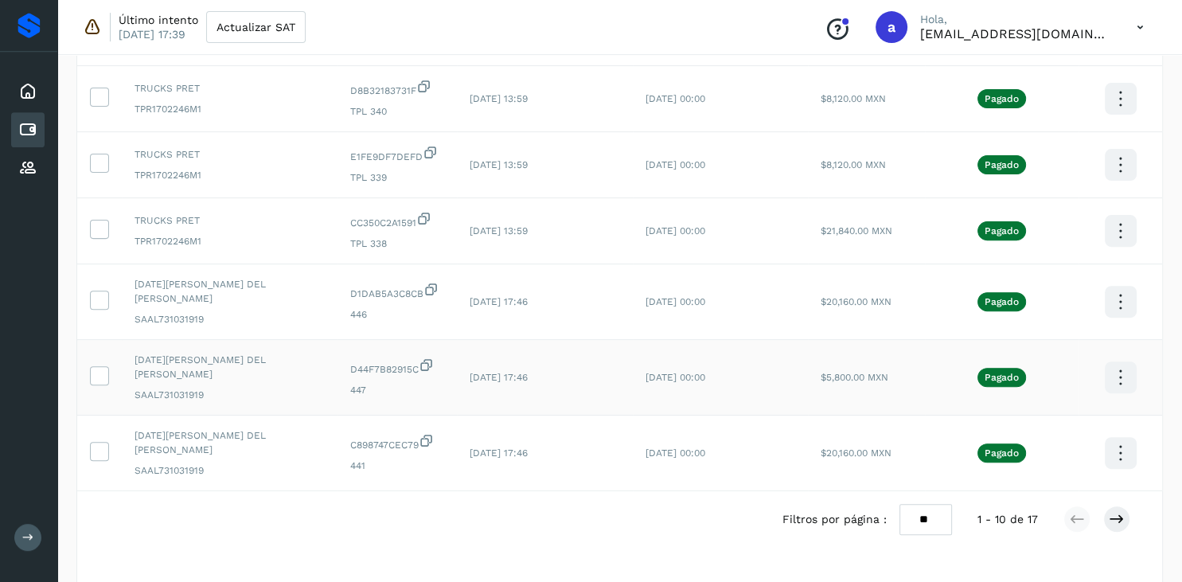
scroll to position [512, 0]
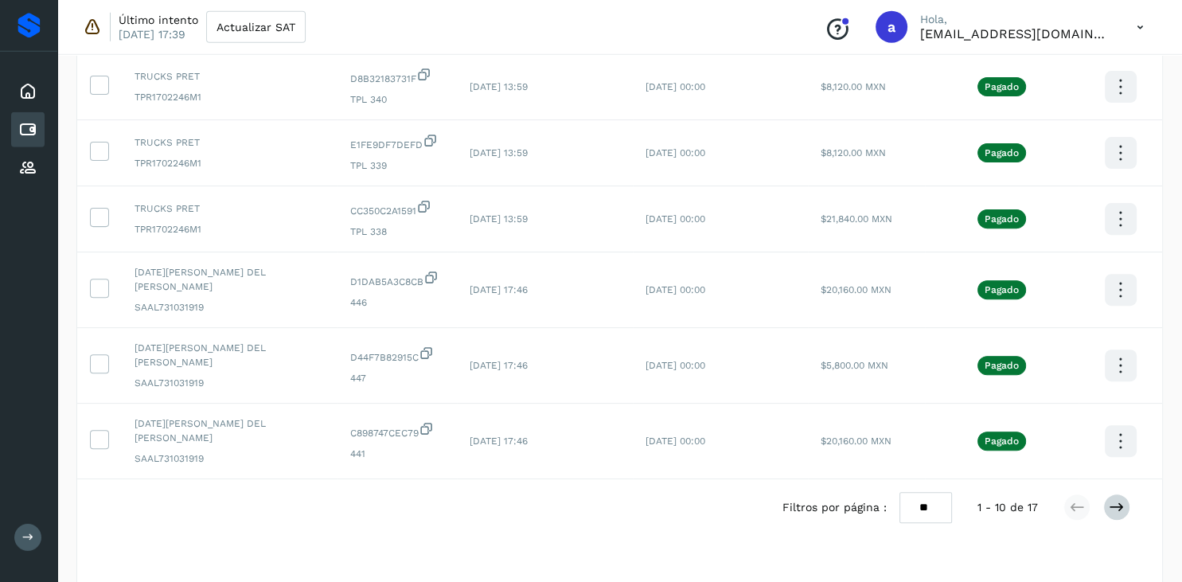
drag, startPoint x: 1130, startPoint y: 513, endPoint x: 1116, endPoint y: 500, distance: 19.1
click at [1116, 500] on div at bounding box center [1097, 507] width 67 height 27
click at [1116, 500] on icon at bounding box center [1117, 507] width 16 height 16
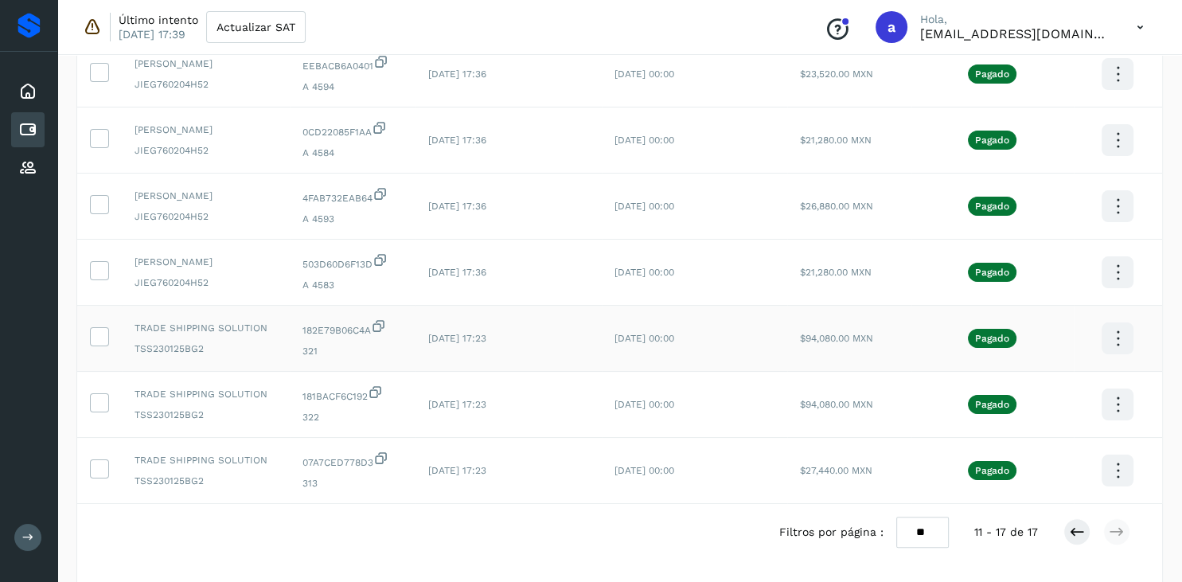
scroll to position [296, 0]
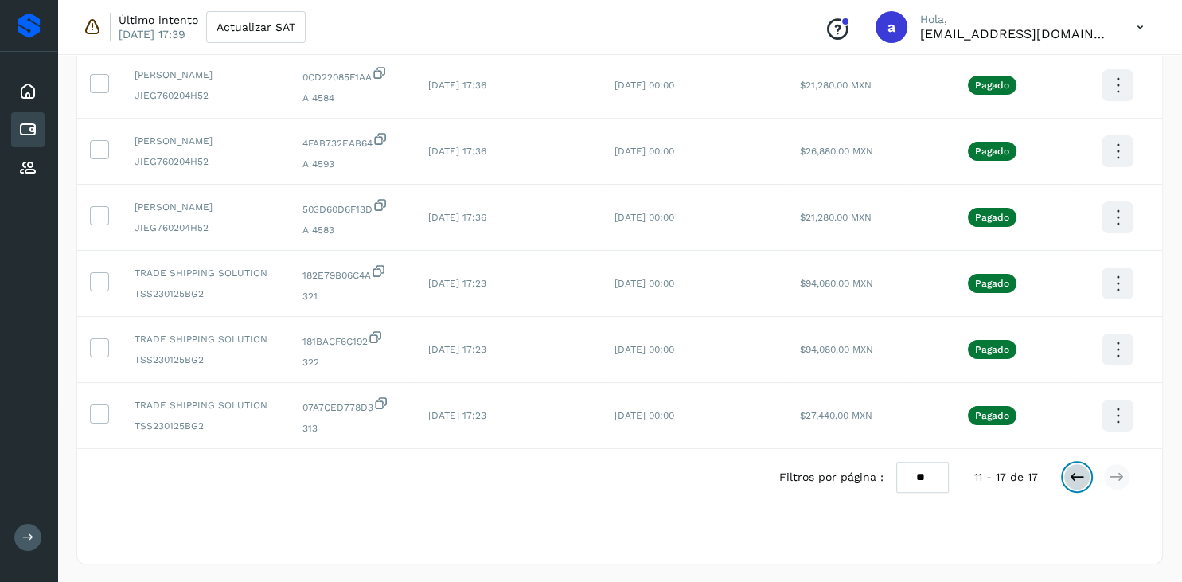
click at [1070, 470] on icon at bounding box center [1077, 477] width 16 height 16
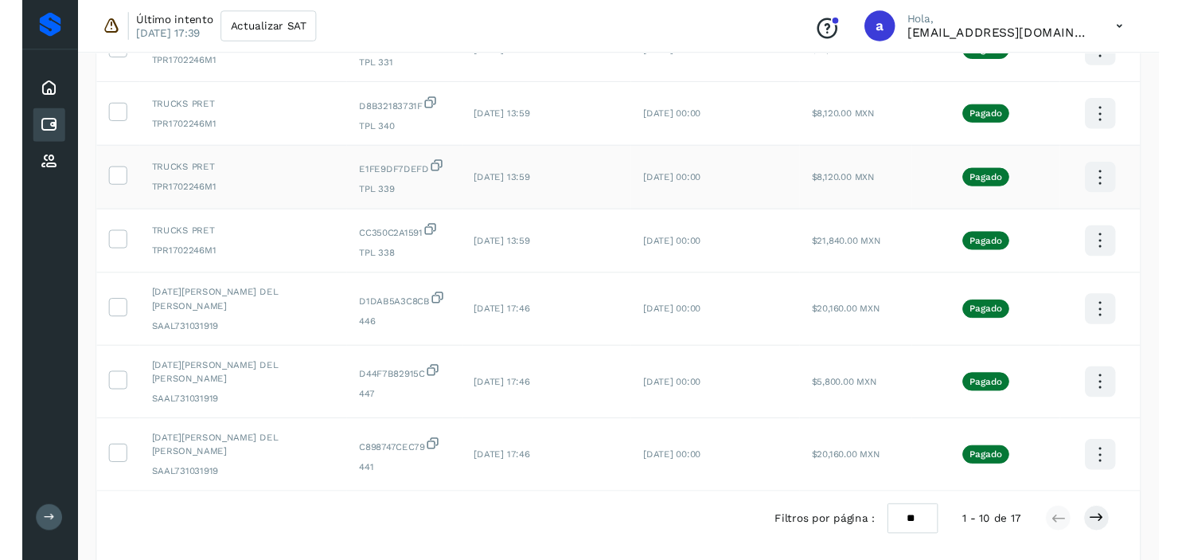
scroll to position [541, 0]
